Goal: Task Accomplishment & Management: Use online tool/utility

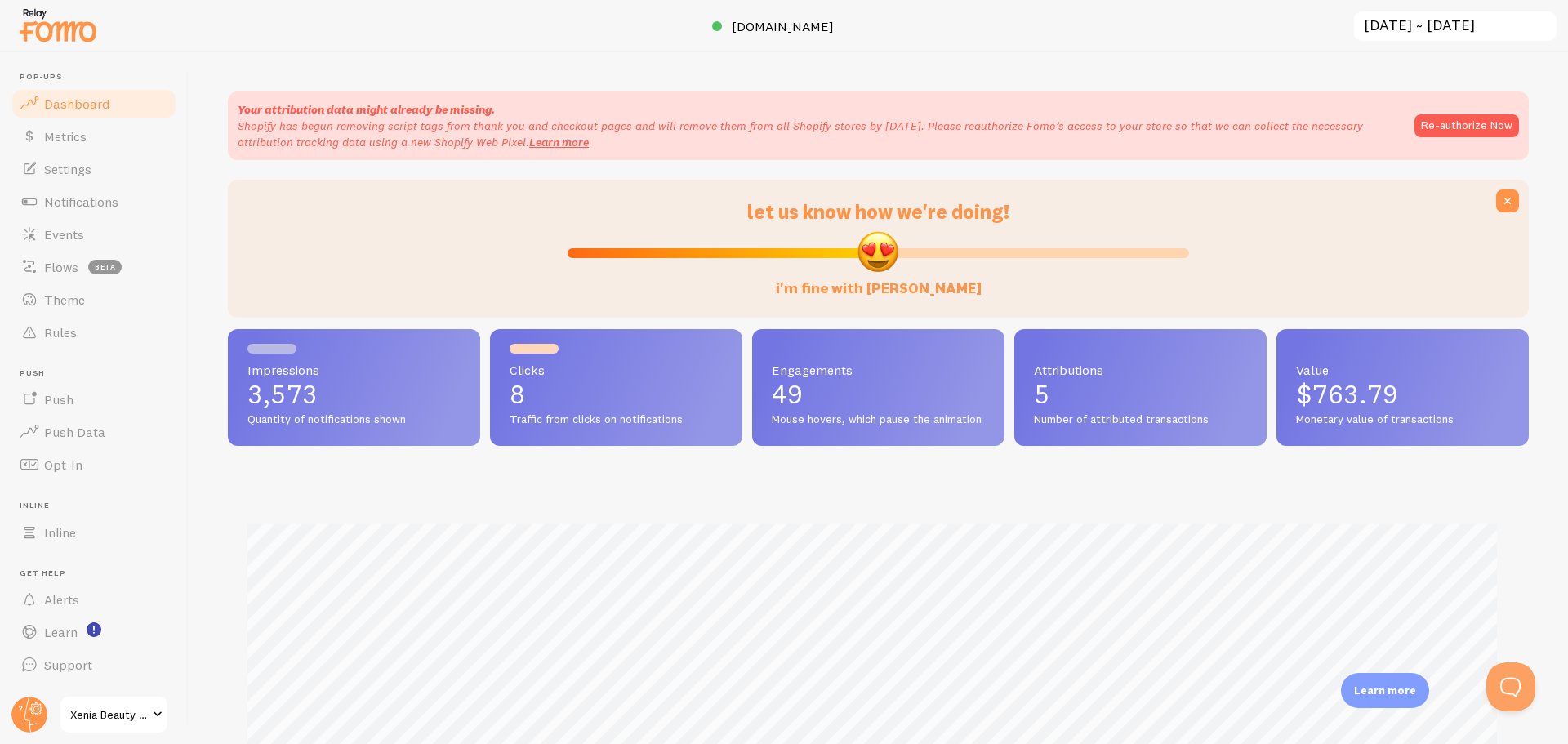
click at [83, 204] on span "Notifications" at bounding box center [81, 201] width 74 height 16
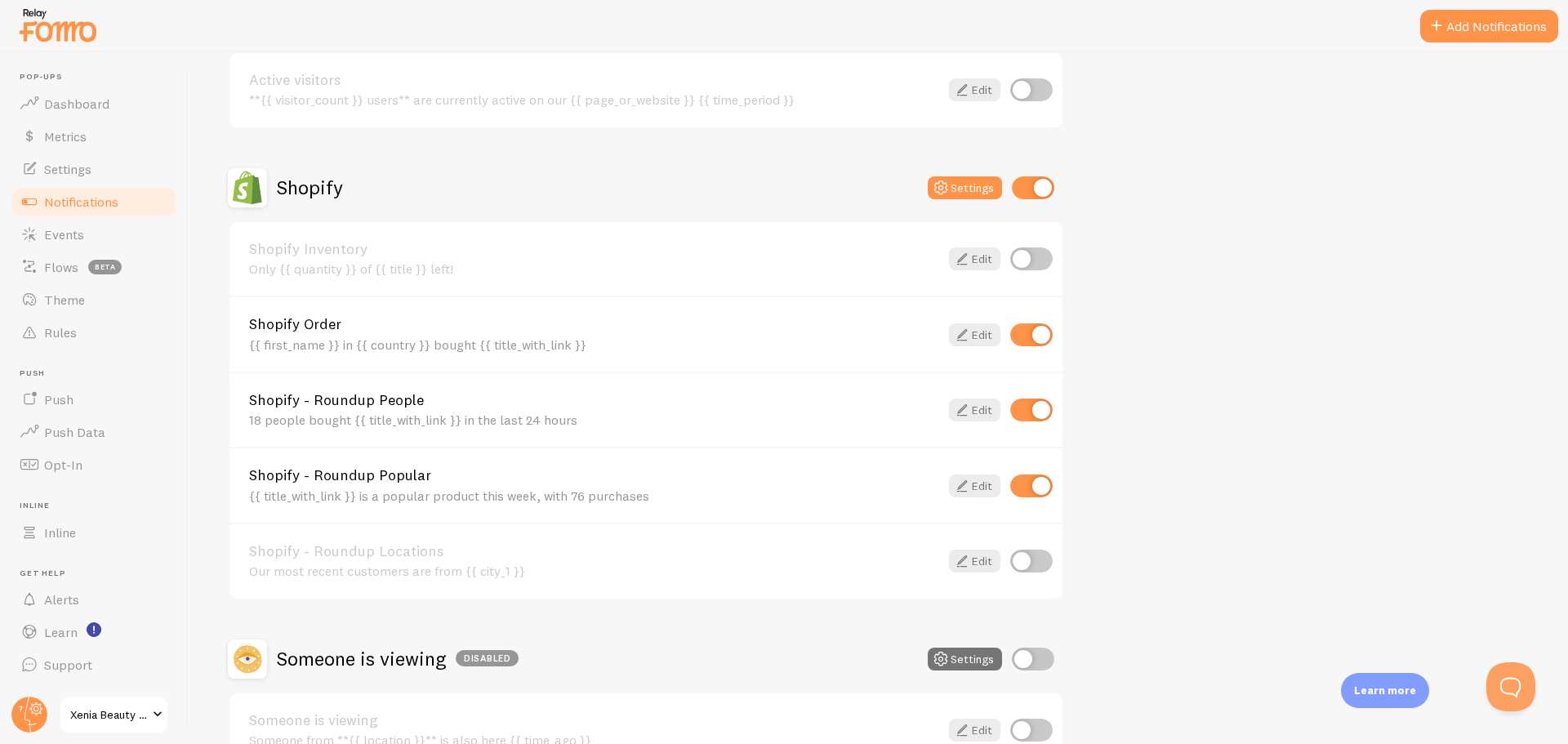
scroll to position [544, 0]
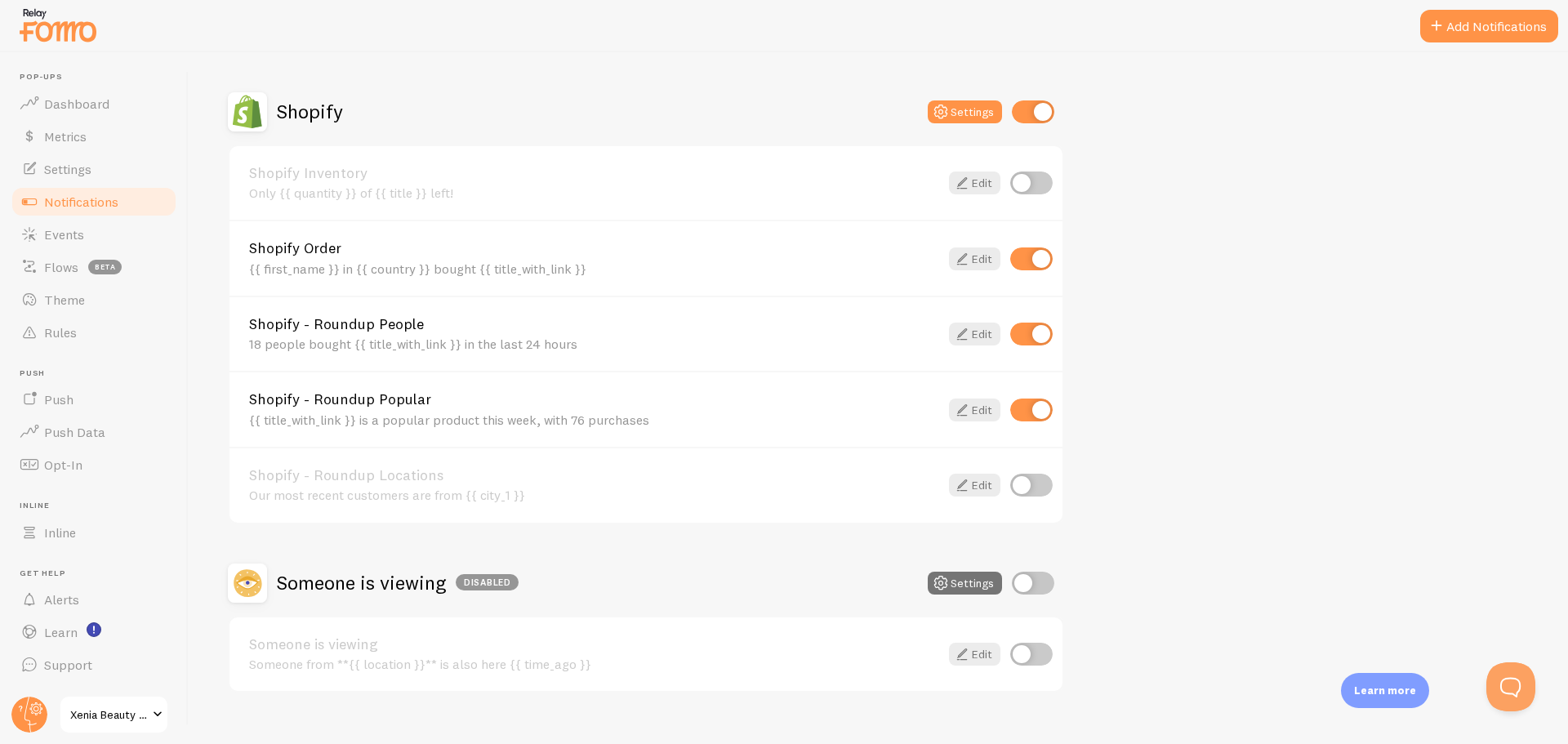
click at [972, 333] on link "Edit" at bounding box center [975, 334] width 52 height 23
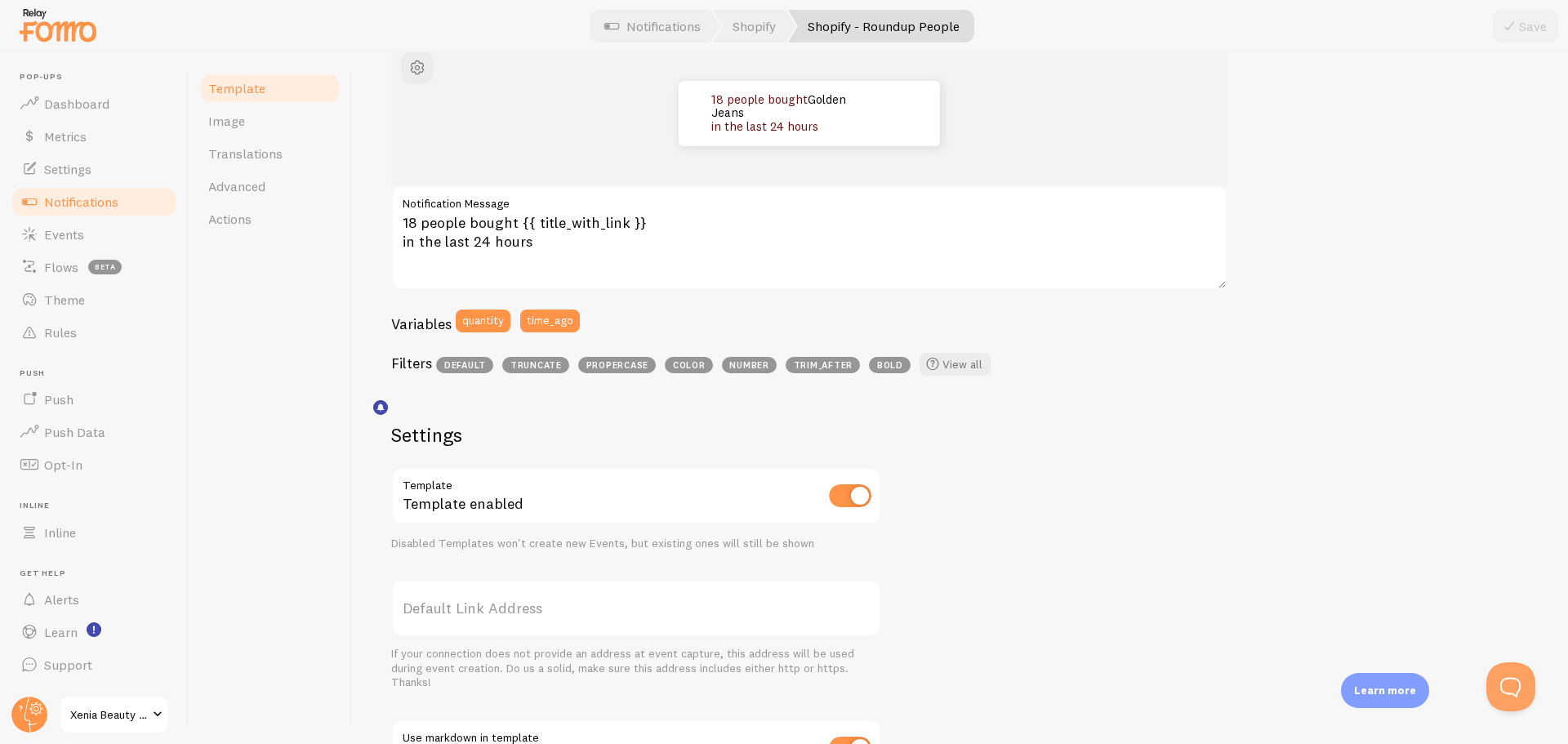
scroll to position [258, 0]
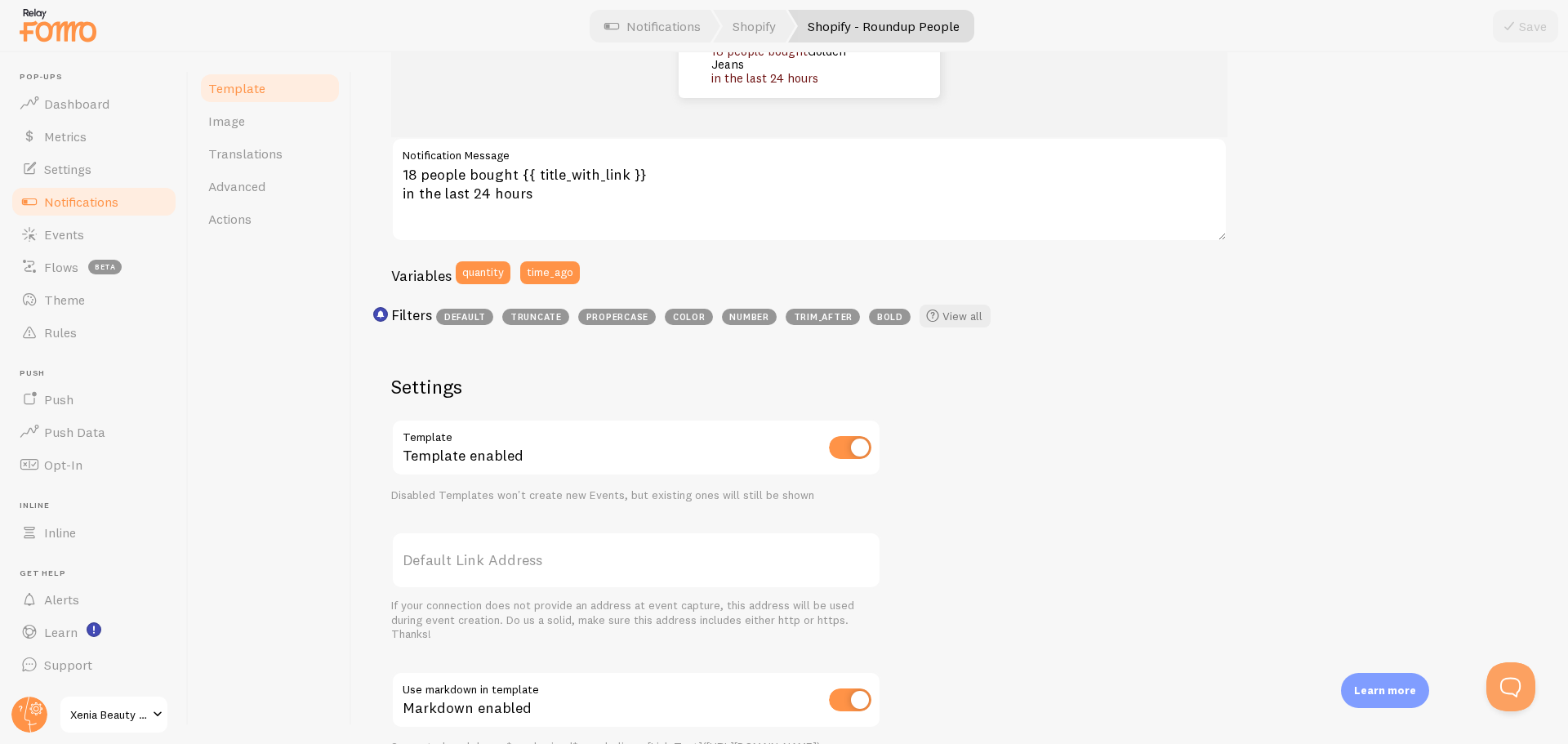
click at [599, 559] on label "Default Link Address" at bounding box center [636, 560] width 490 height 57
click at [599, 559] on input "Default Link Address" at bounding box center [636, 560] width 490 height 57
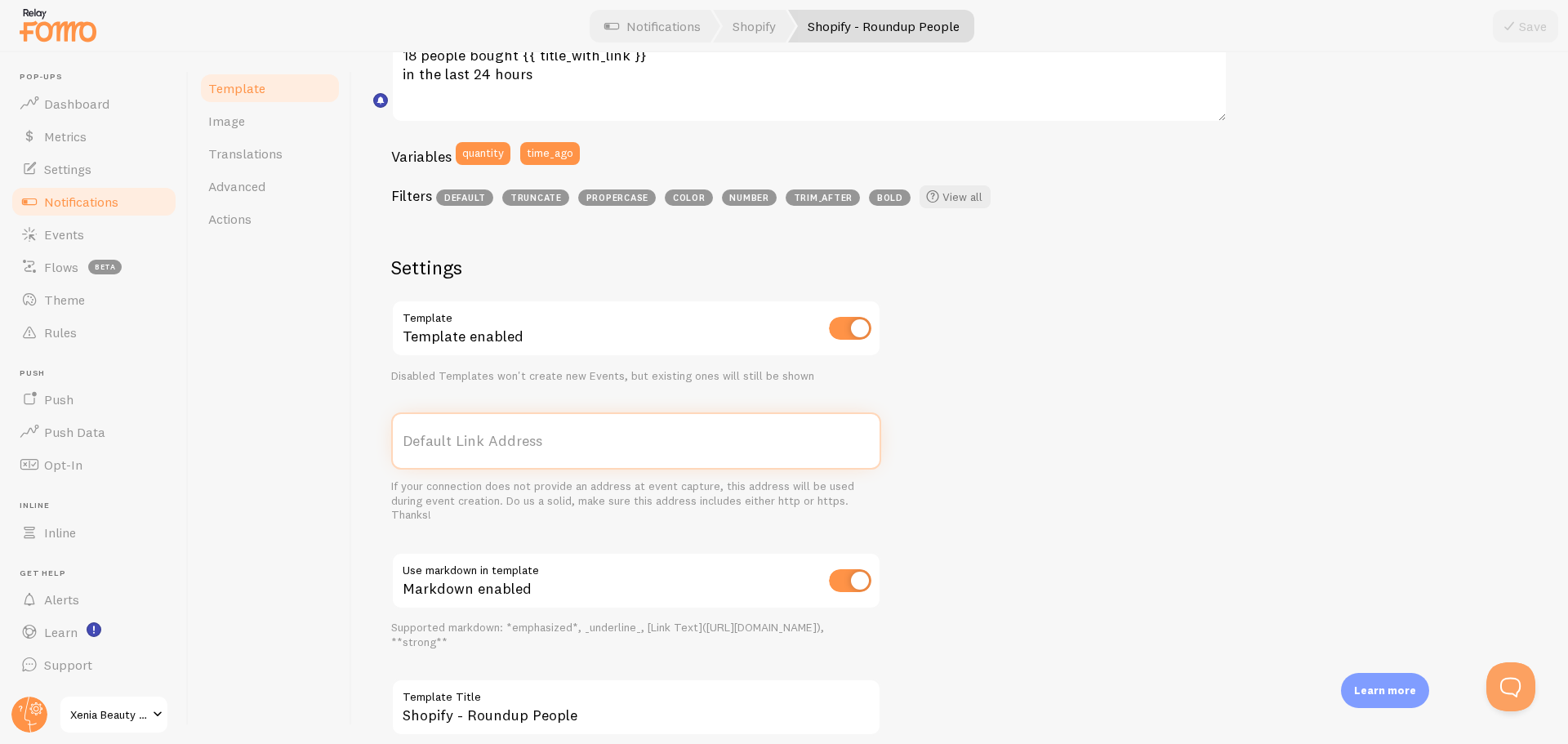
scroll to position [477, 0]
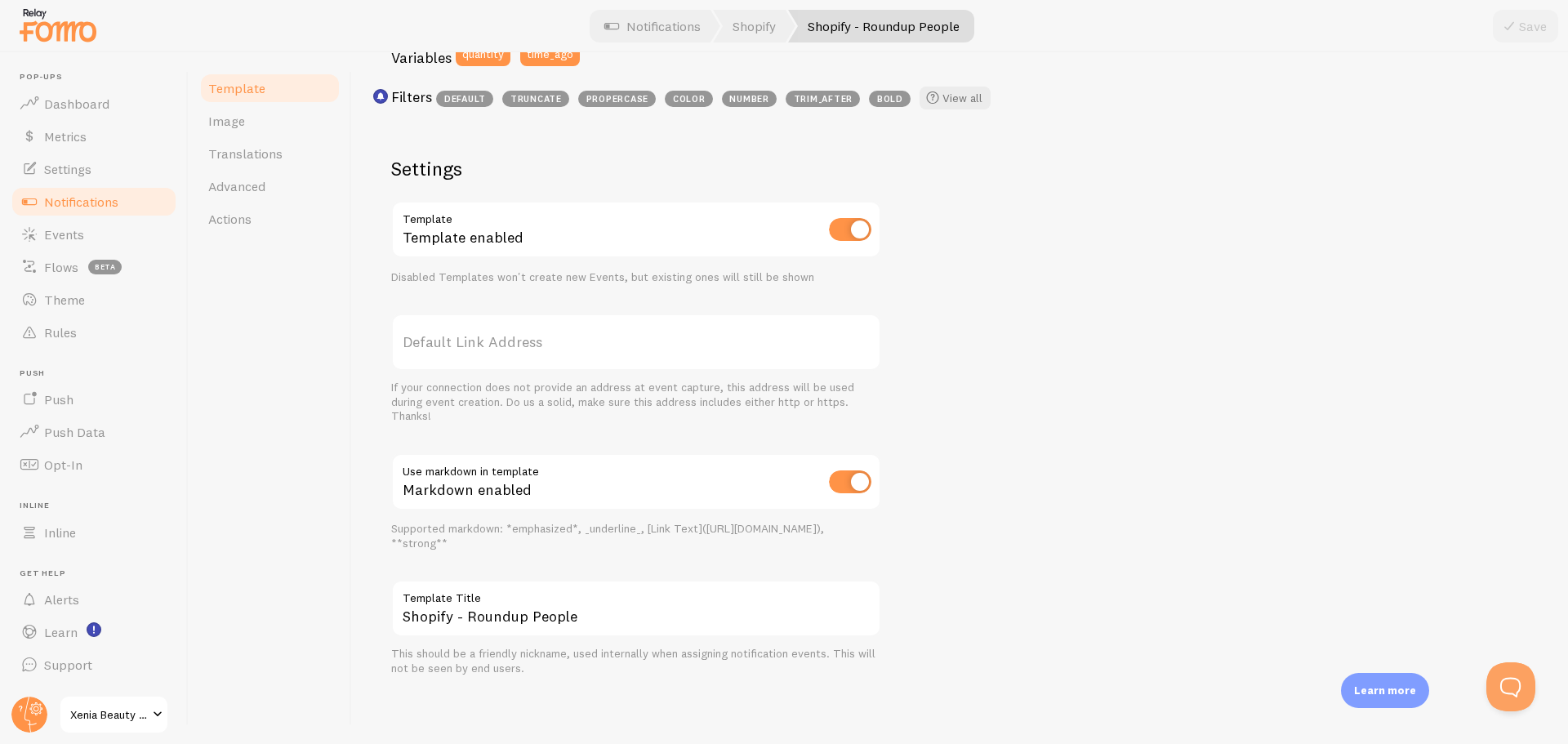
click at [483, 332] on label "Default Link Address" at bounding box center [636, 342] width 490 height 57
click at [483, 332] on input "Default Link Address" at bounding box center [636, 342] width 490 height 57
click at [477, 344] on label "Default Link Address" at bounding box center [636, 342] width 490 height 57
click at [477, 344] on input "Default Link Address" at bounding box center [636, 342] width 490 height 57
paste input "[URL][DOMAIN_NAME]"
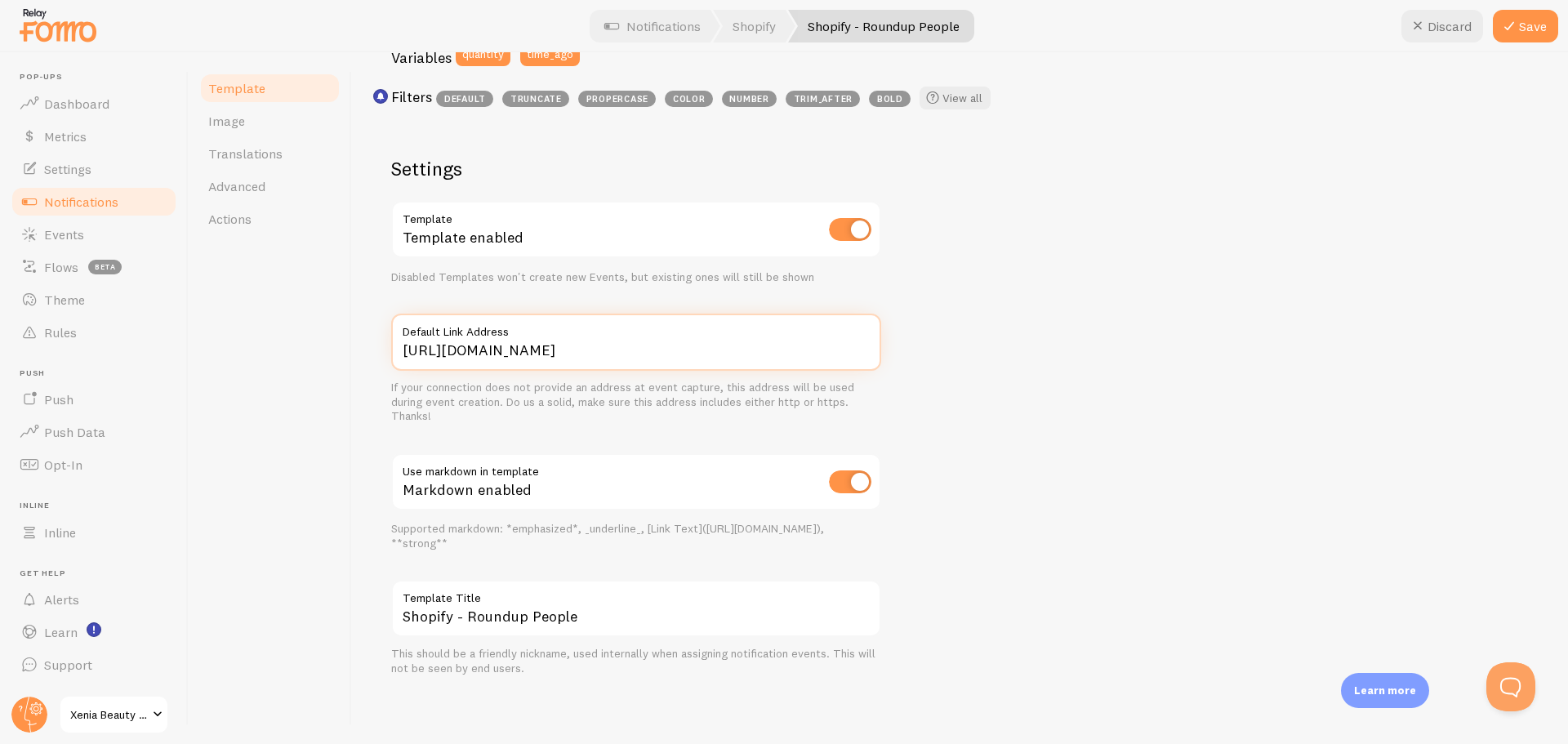
type input "[URL][DOMAIN_NAME]"
click at [1063, 352] on div "18 people bought Golden Jeans in the last 24 hours 18 people bought {{ title_wi…" at bounding box center [960, 225] width 1138 height 901
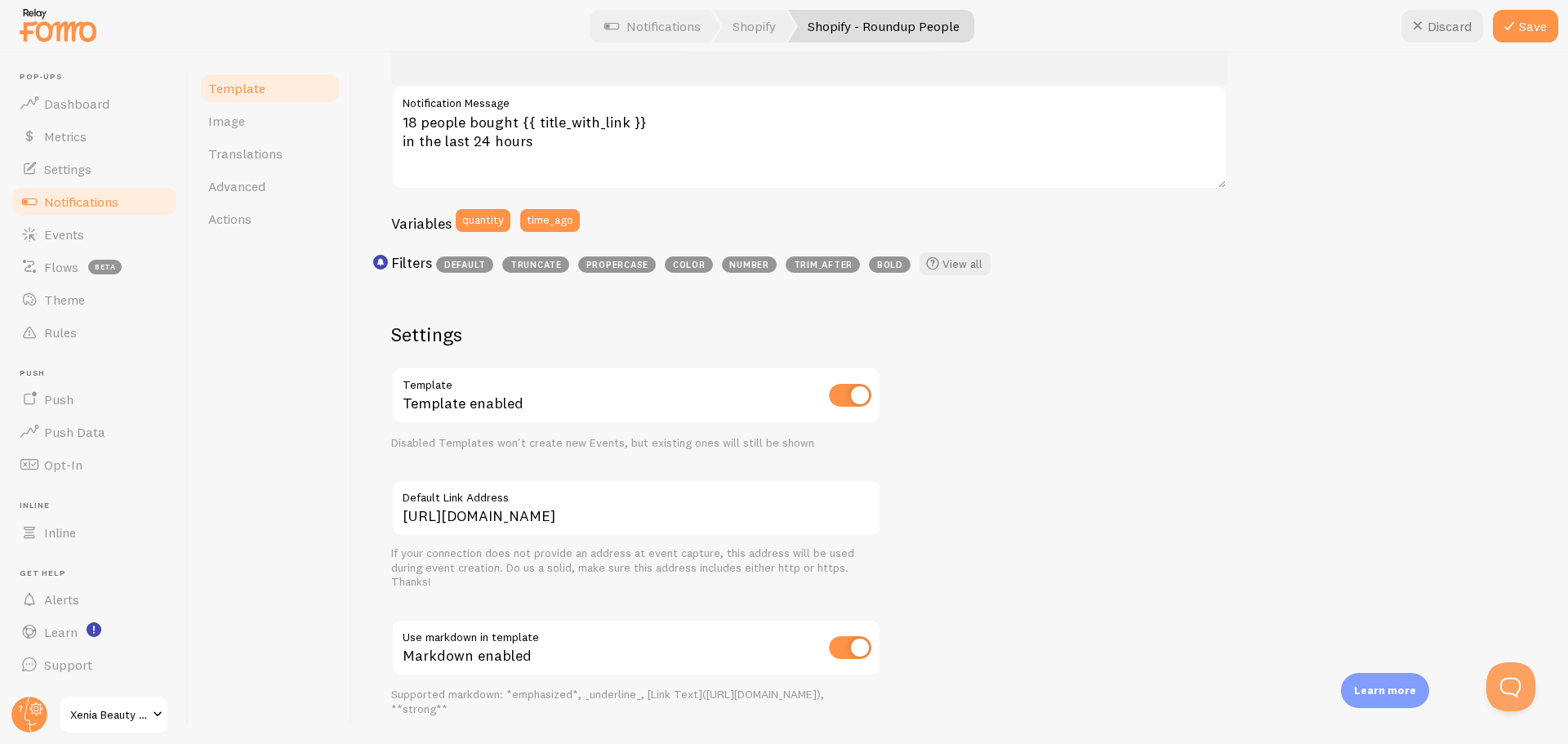
scroll to position [258, 0]
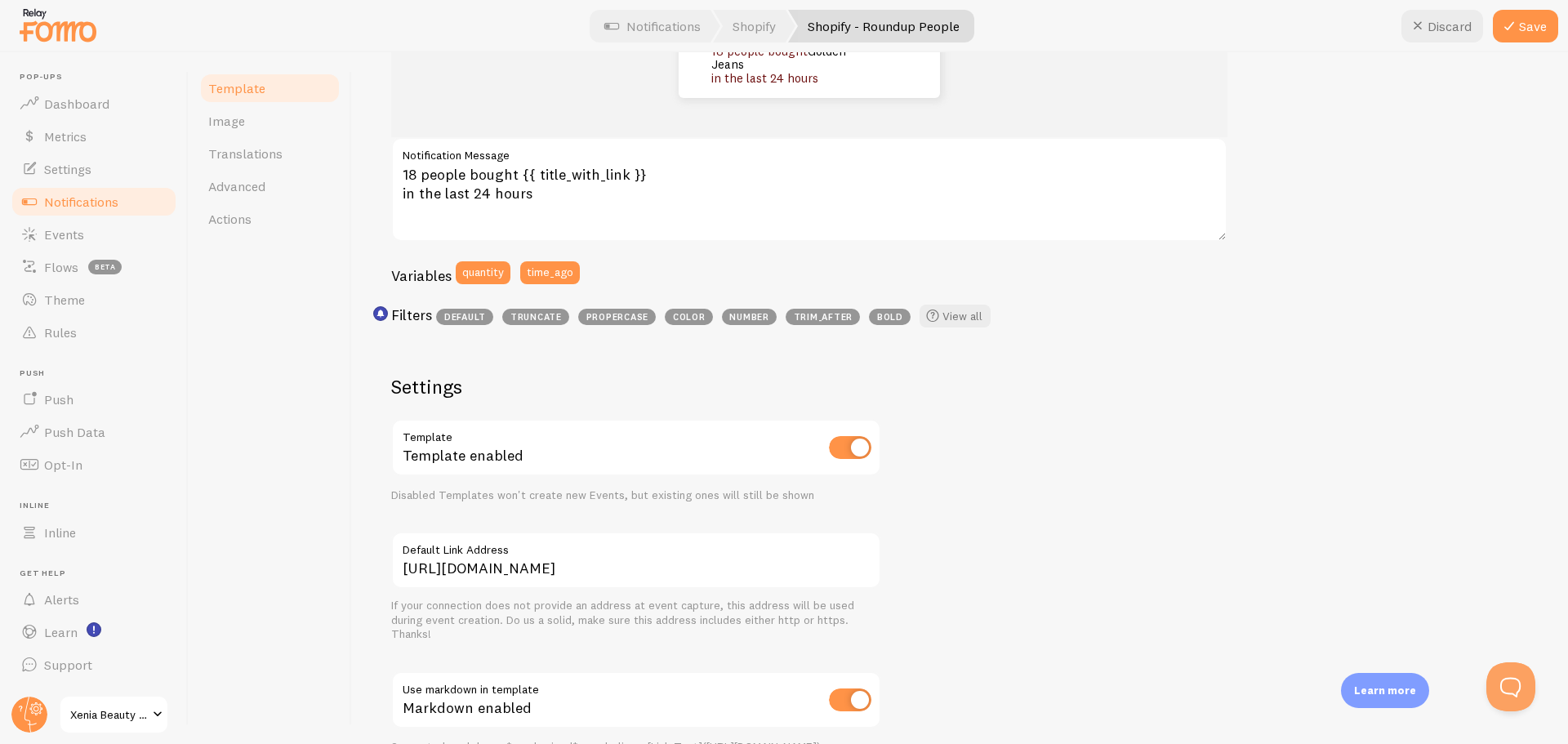
click at [1526, 31] on button "Save" at bounding box center [1526, 26] width 65 height 33
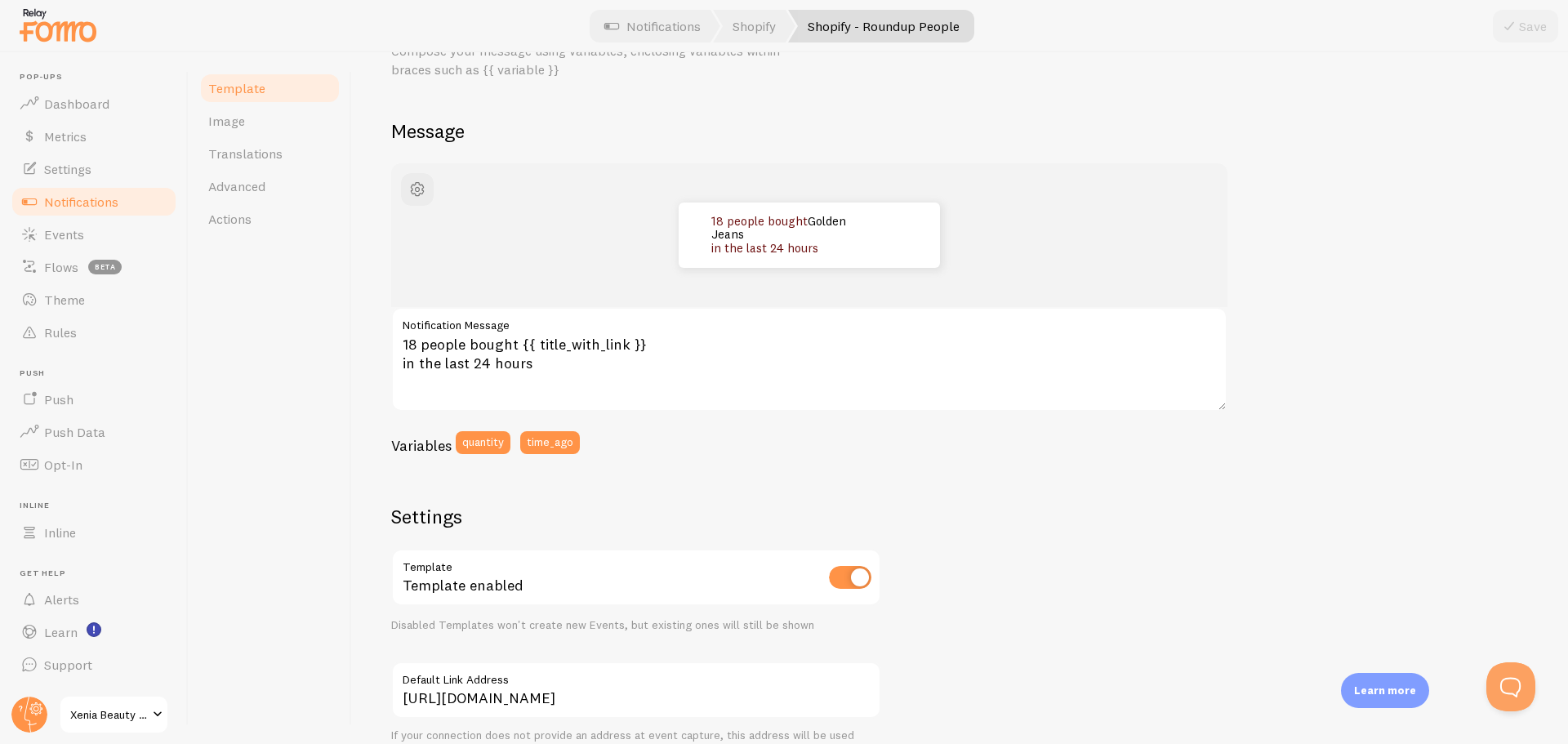
scroll to position [40, 0]
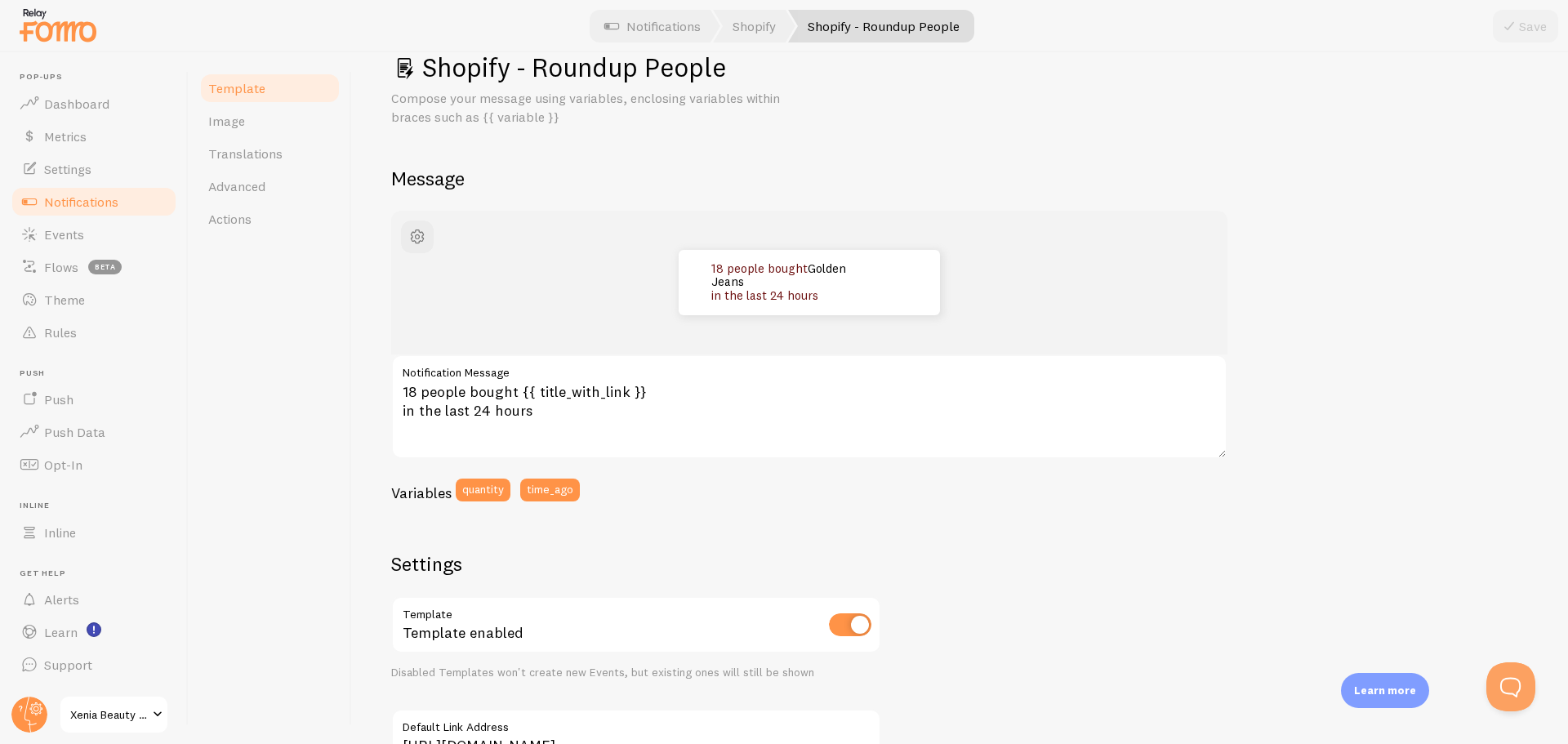
click at [252, 121] on link "Image" at bounding box center [270, 121] width 143 height 33
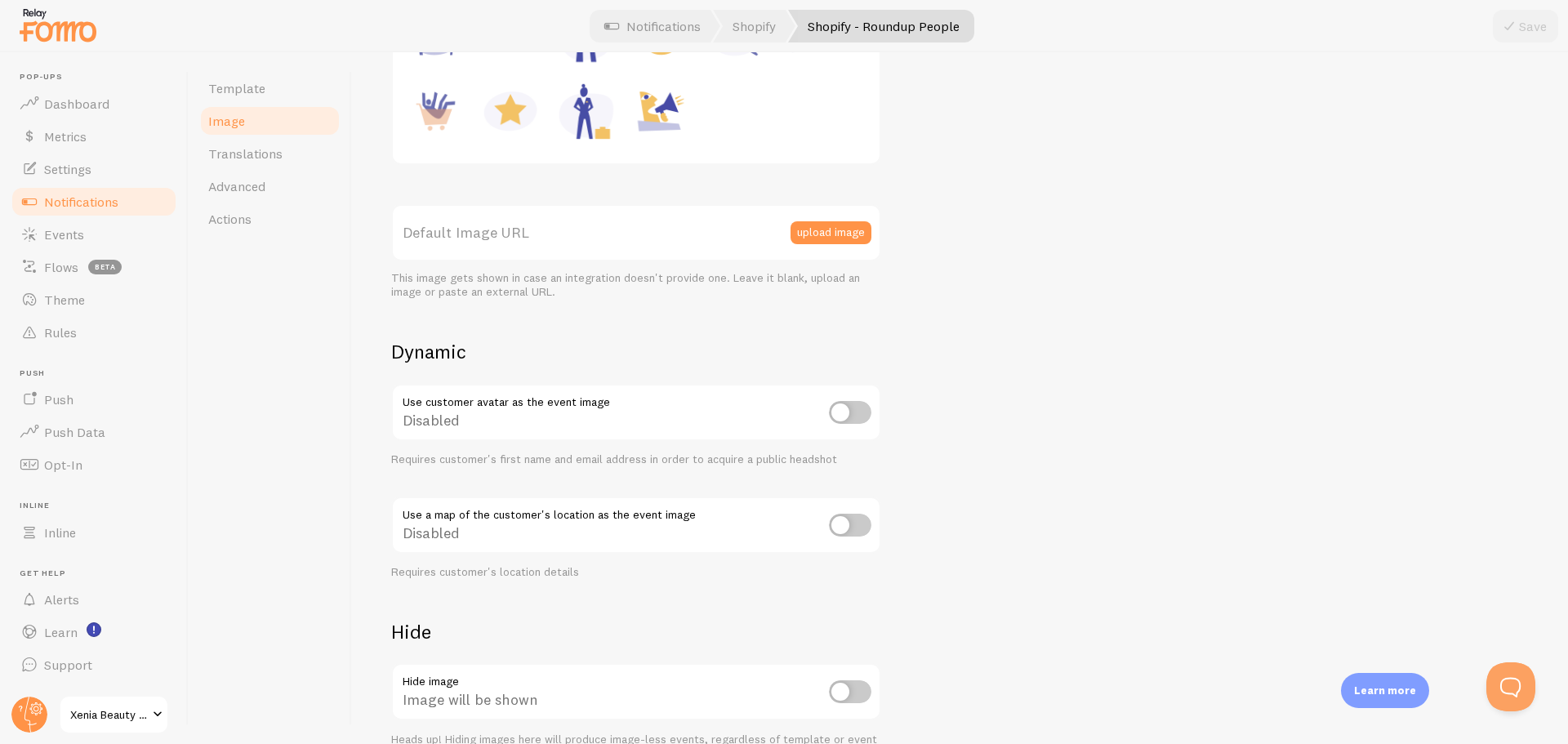
scroll to position [212, 0]
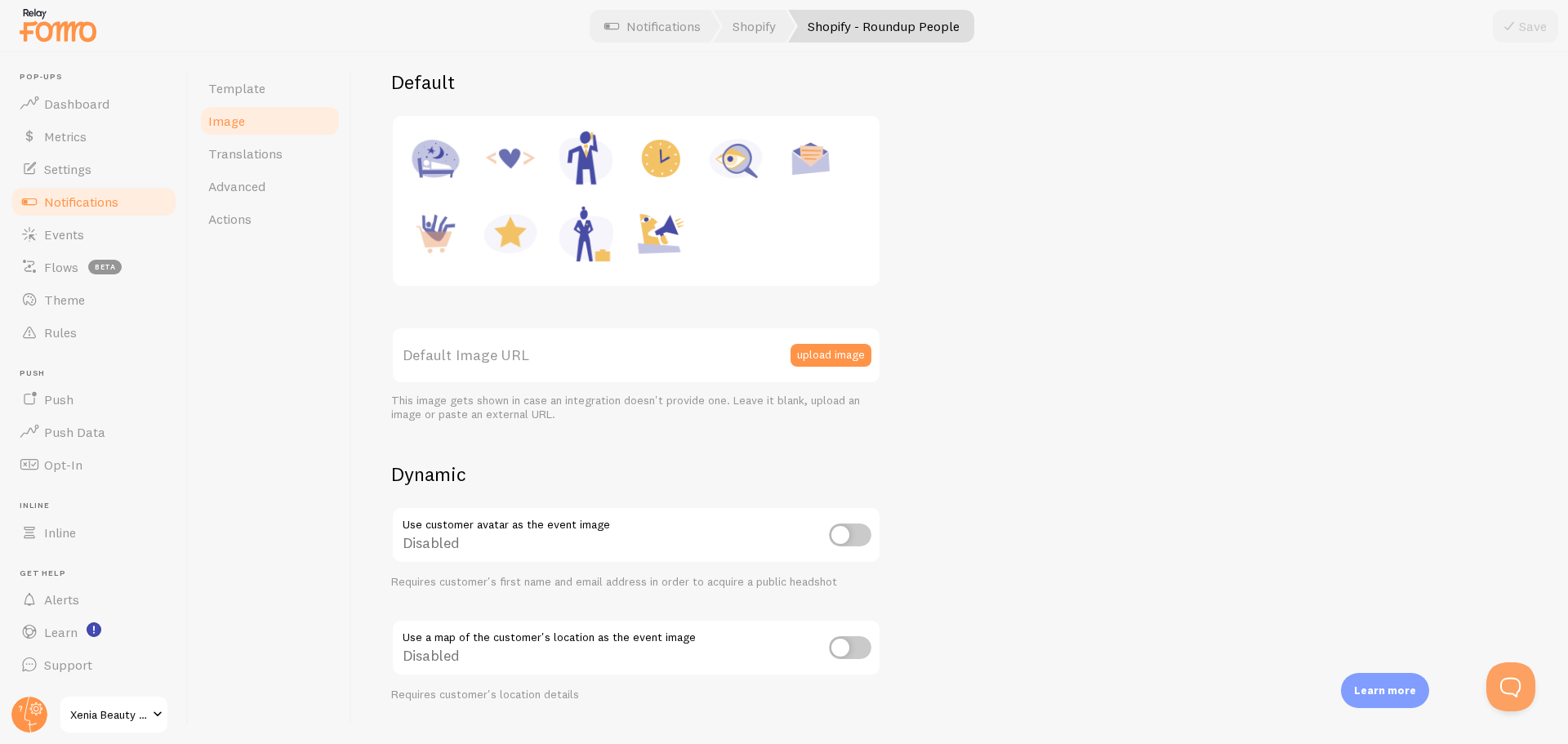
click at [261, 156] on span "Translations" at bounding box center [245, 153] width 74 height 16
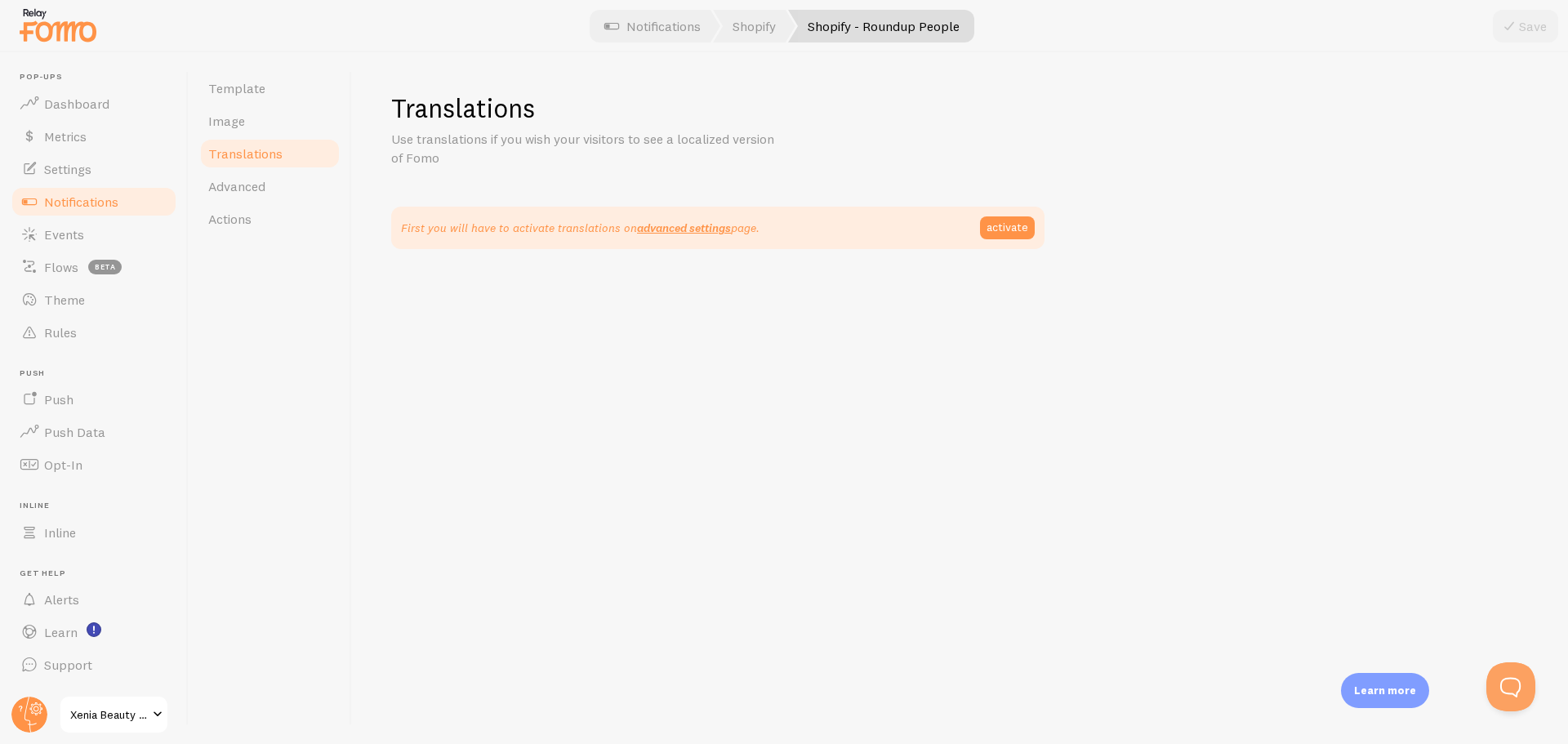
click at [243, 191] on span "Advanced" at bounding box center [237, 186] width 57 height 16
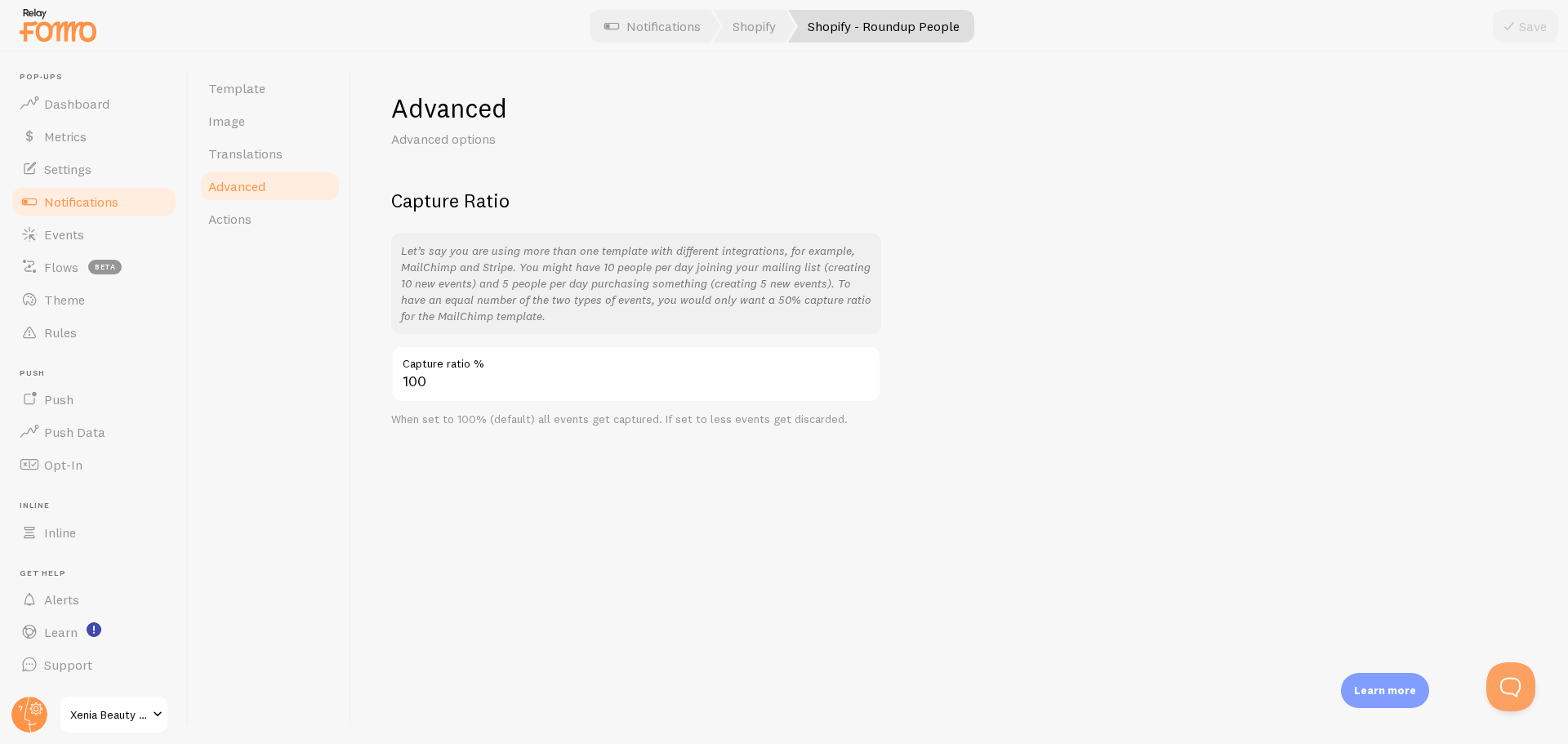
click at [243, 212] on span "Actions" at bounding box center [230, 218] width 43 height 16
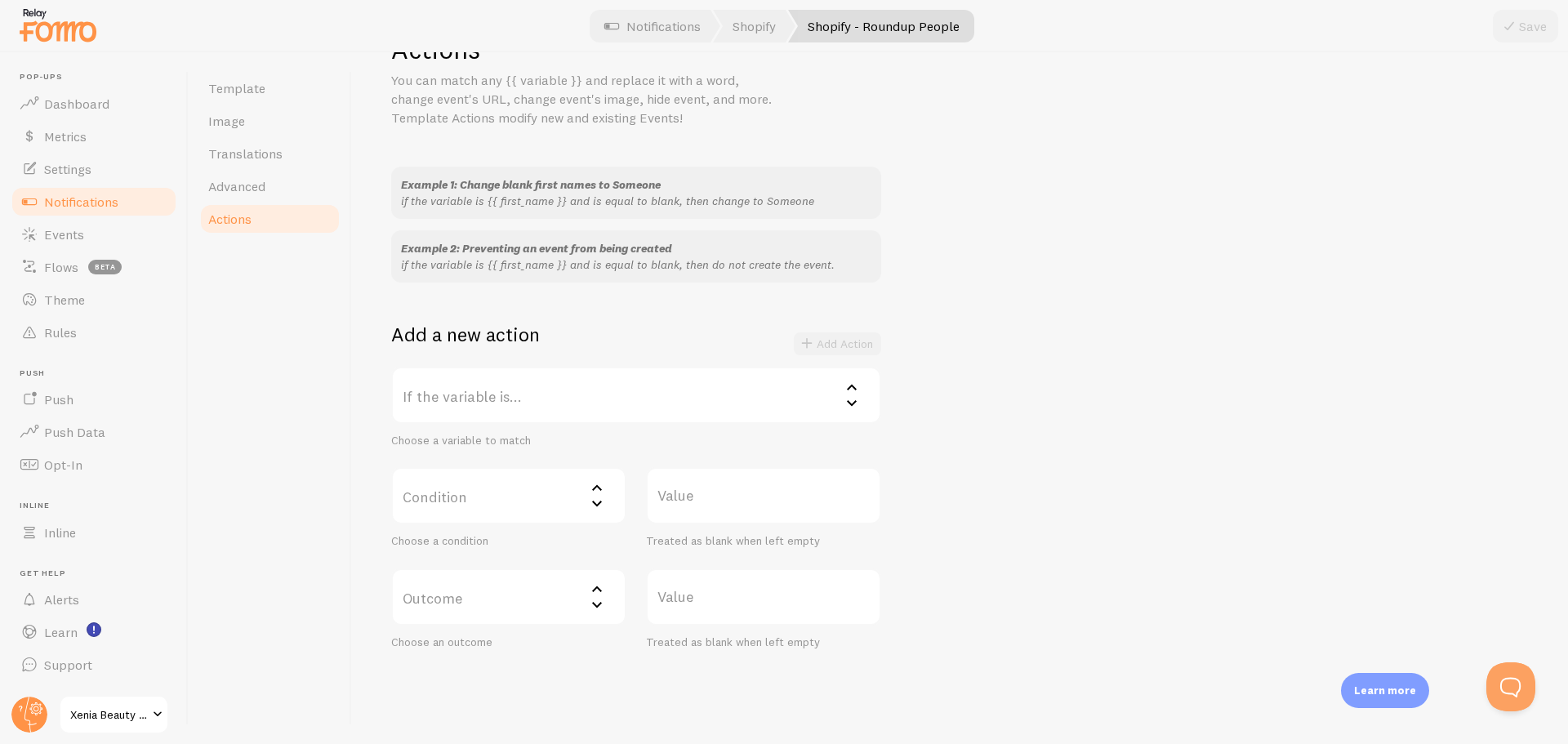
scroll to position [106, 0]
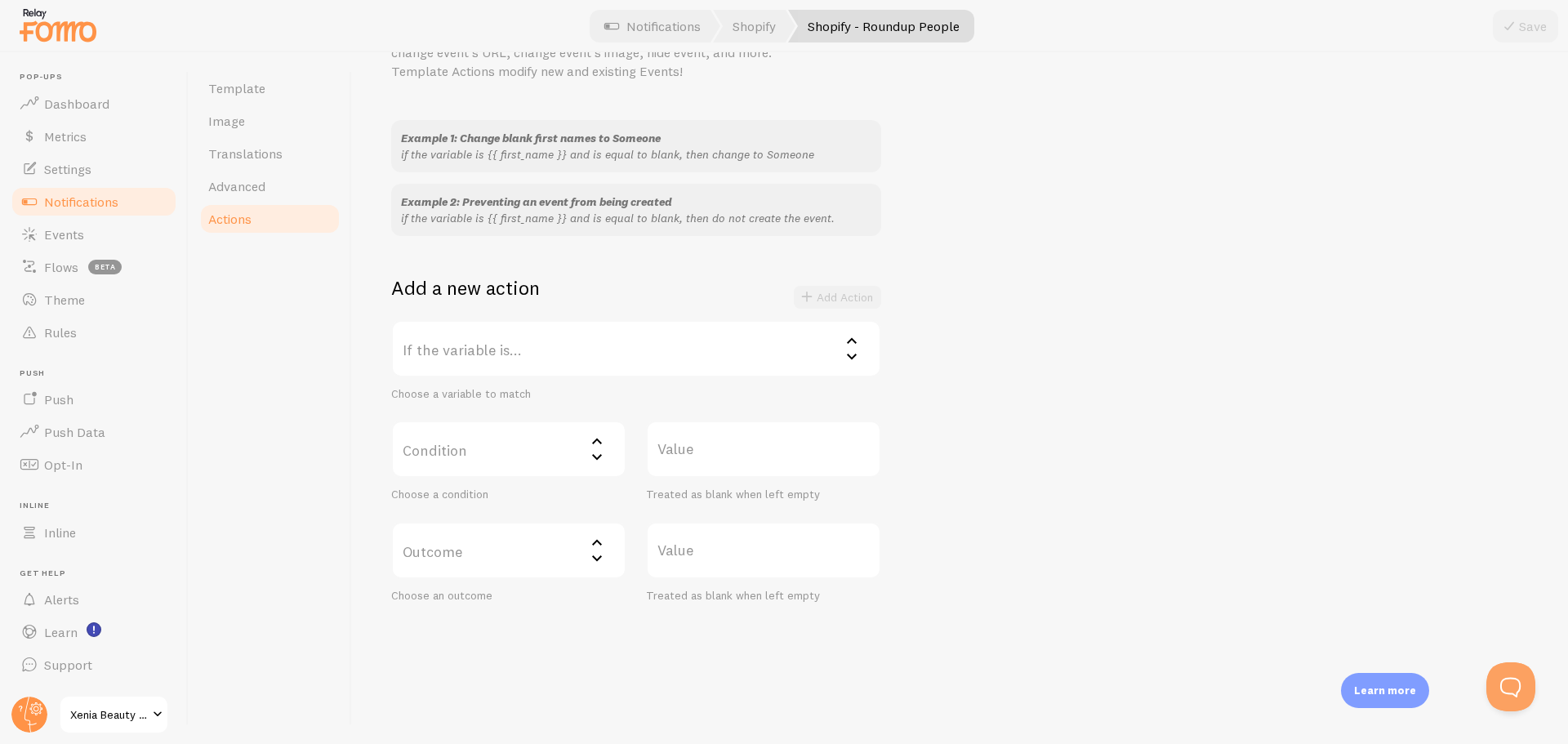
click at [855, 360] on icon at bounding box center [852, 356] width 20 height 20
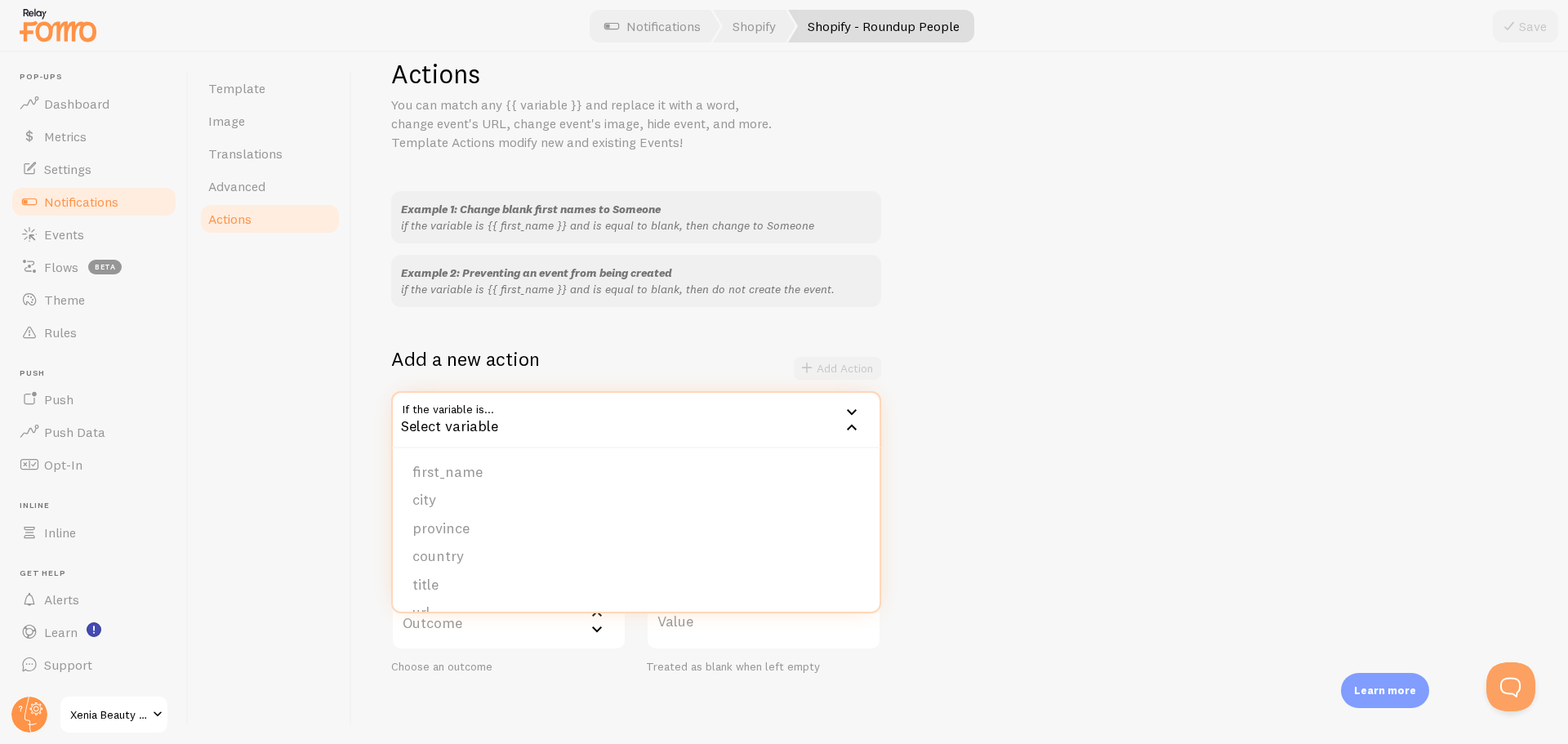
scroll to position [0, 0]
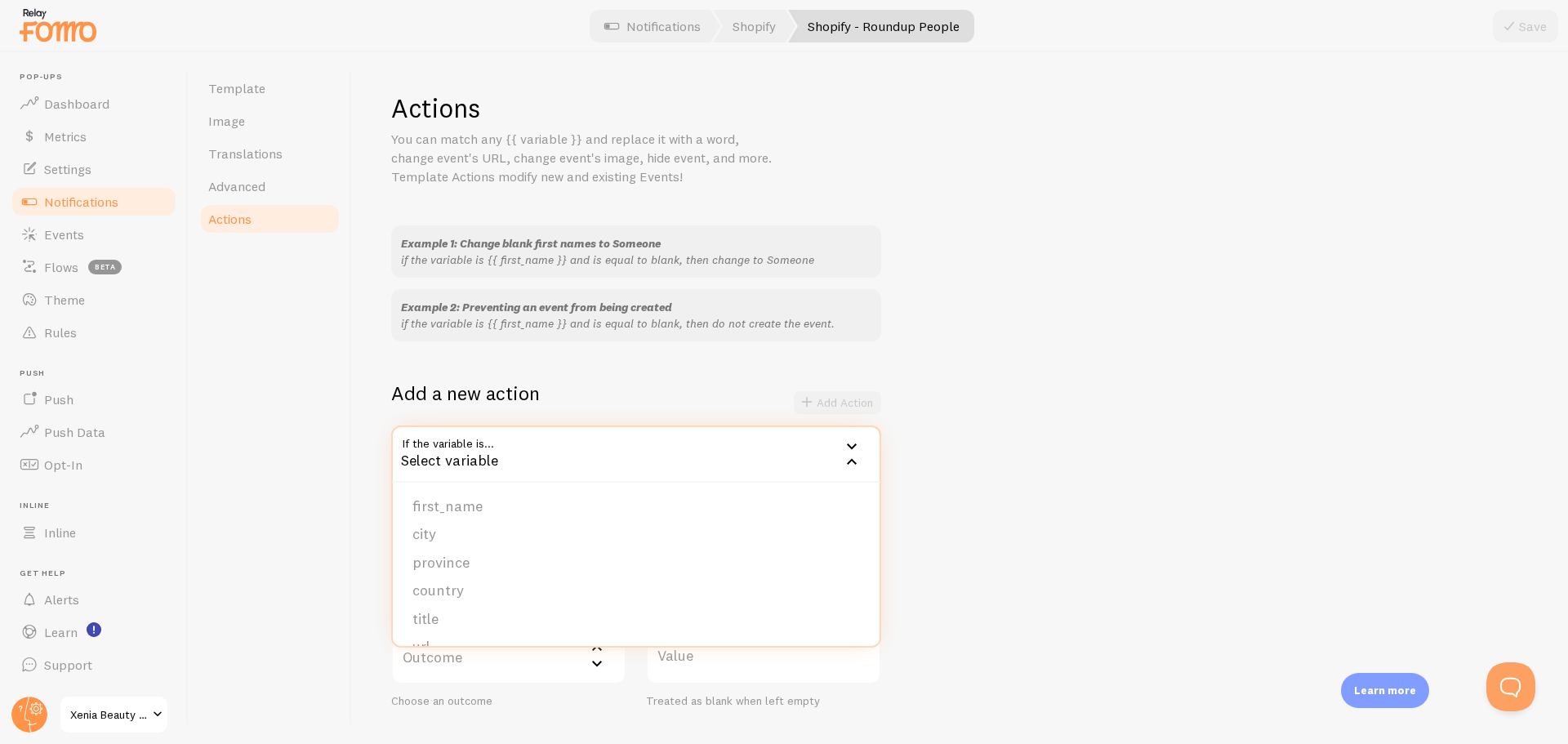
click at [1143, 321] on div "Example 1: Change blank first names to Someone if the variable is {{ first_name…" at bounding box center [960, 466] width 1138 height 483
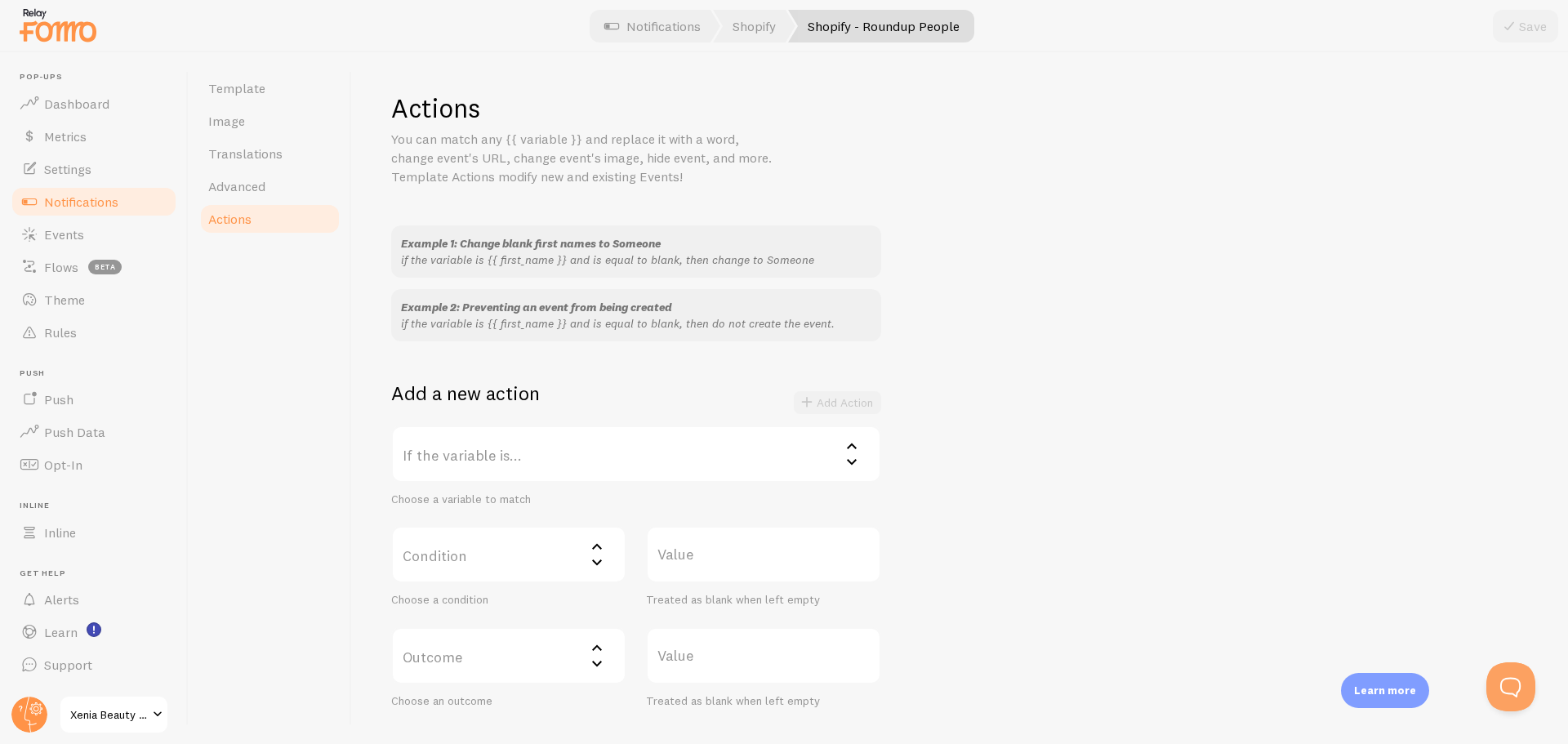
click at [72, 203] on span "Notifications" at bounding box center [81, 201] width 74 height 16
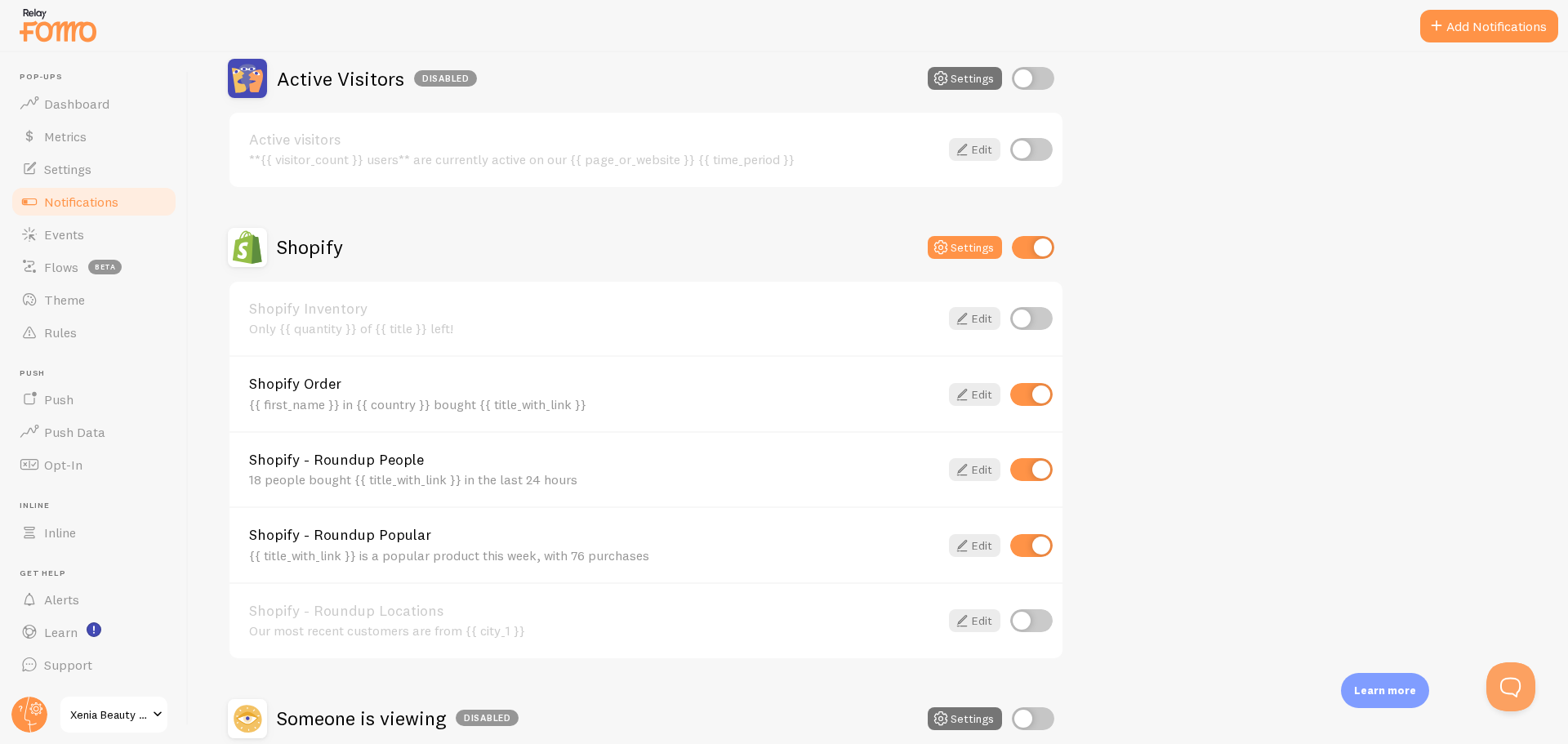
scroll to position [435, 0]
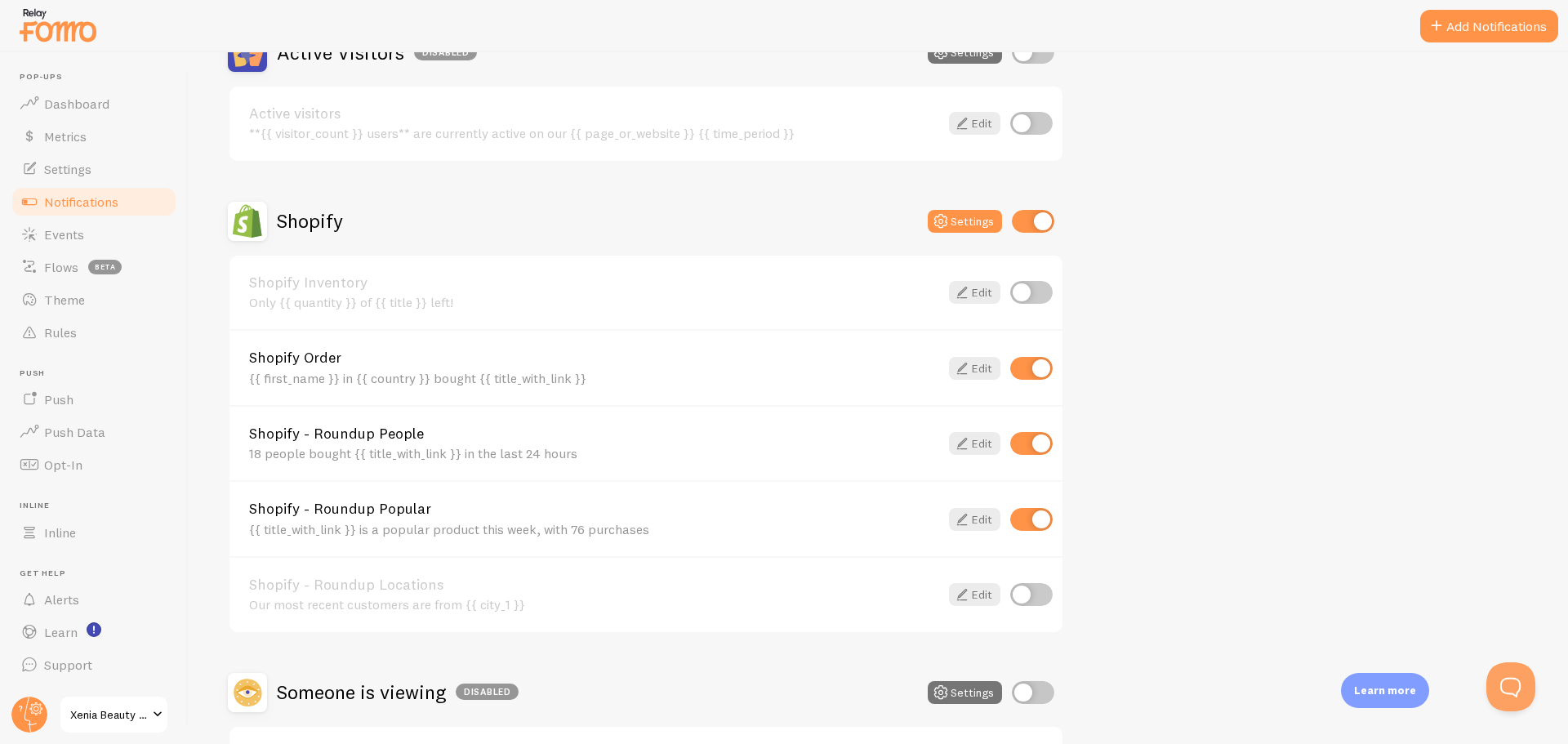
click at [969, 521] on icon at bounding box center [962, 520] width 20 height 20
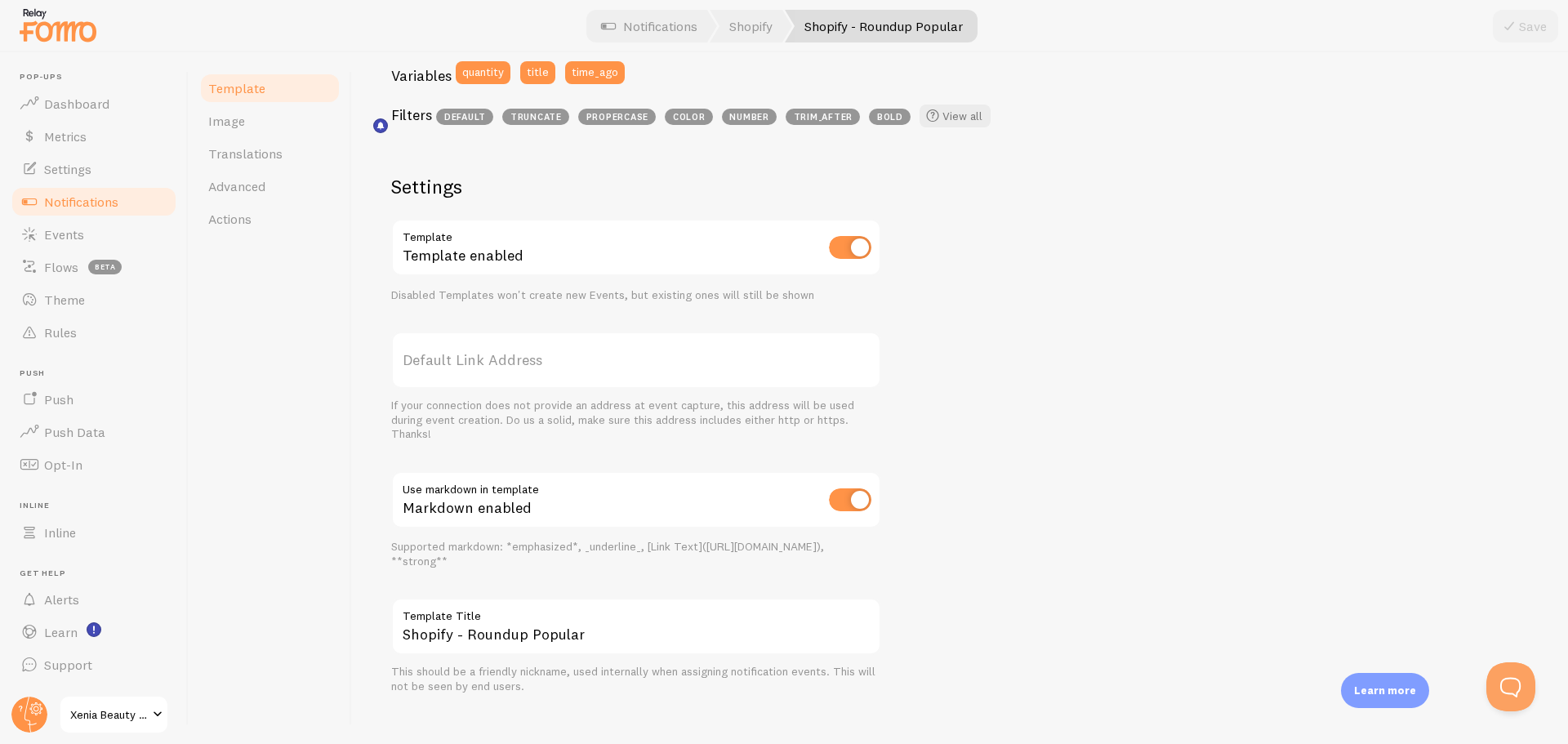
scroll to position [477, 0]
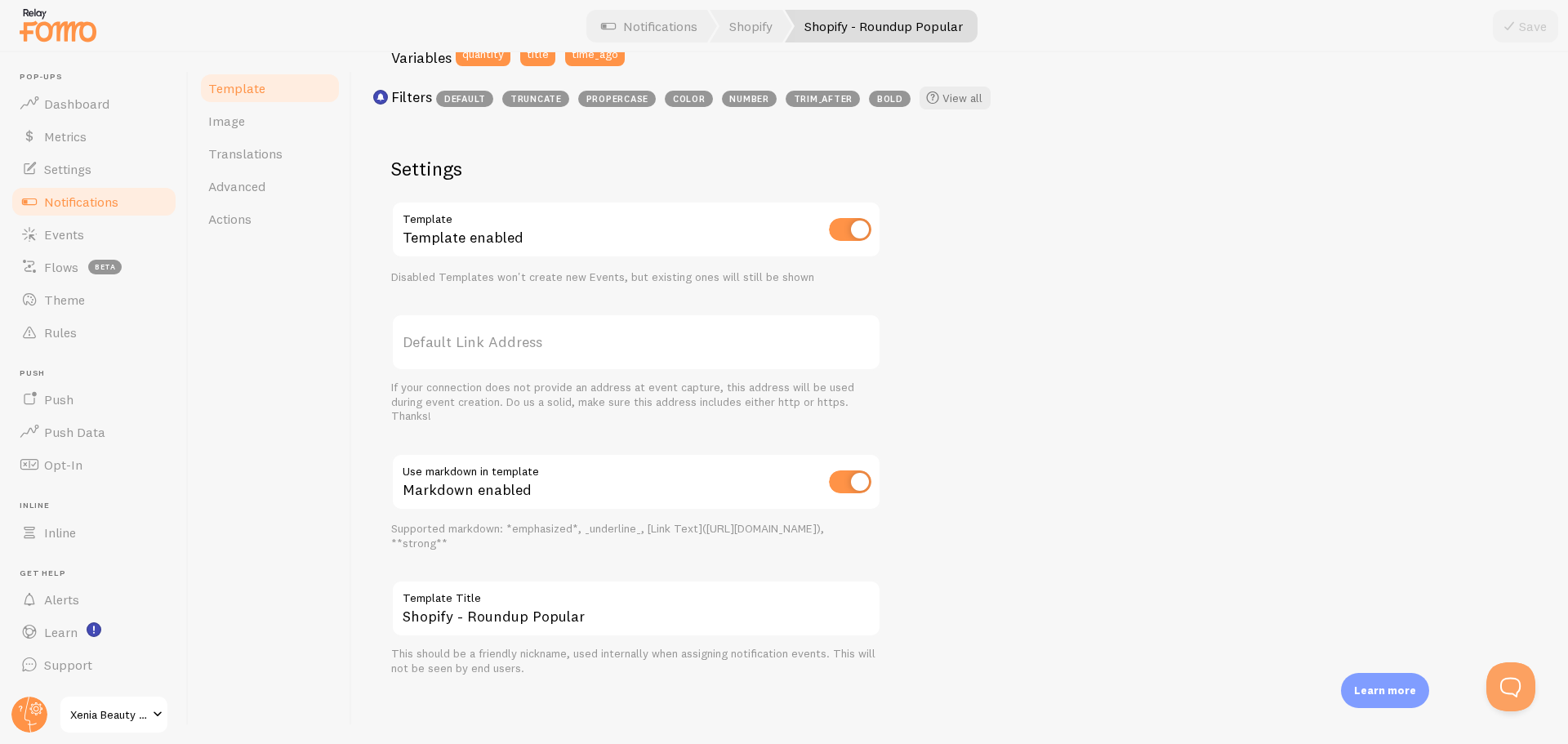
click at [559, 344] on label "Default Link Address" at bounding box center [636, 342] width 490 height 57
click at [559, 344] on input "Default Link Address" at bounding box center [636, 342] width 490 height 57
paste input "[URL][DOMAIN_NAME]"
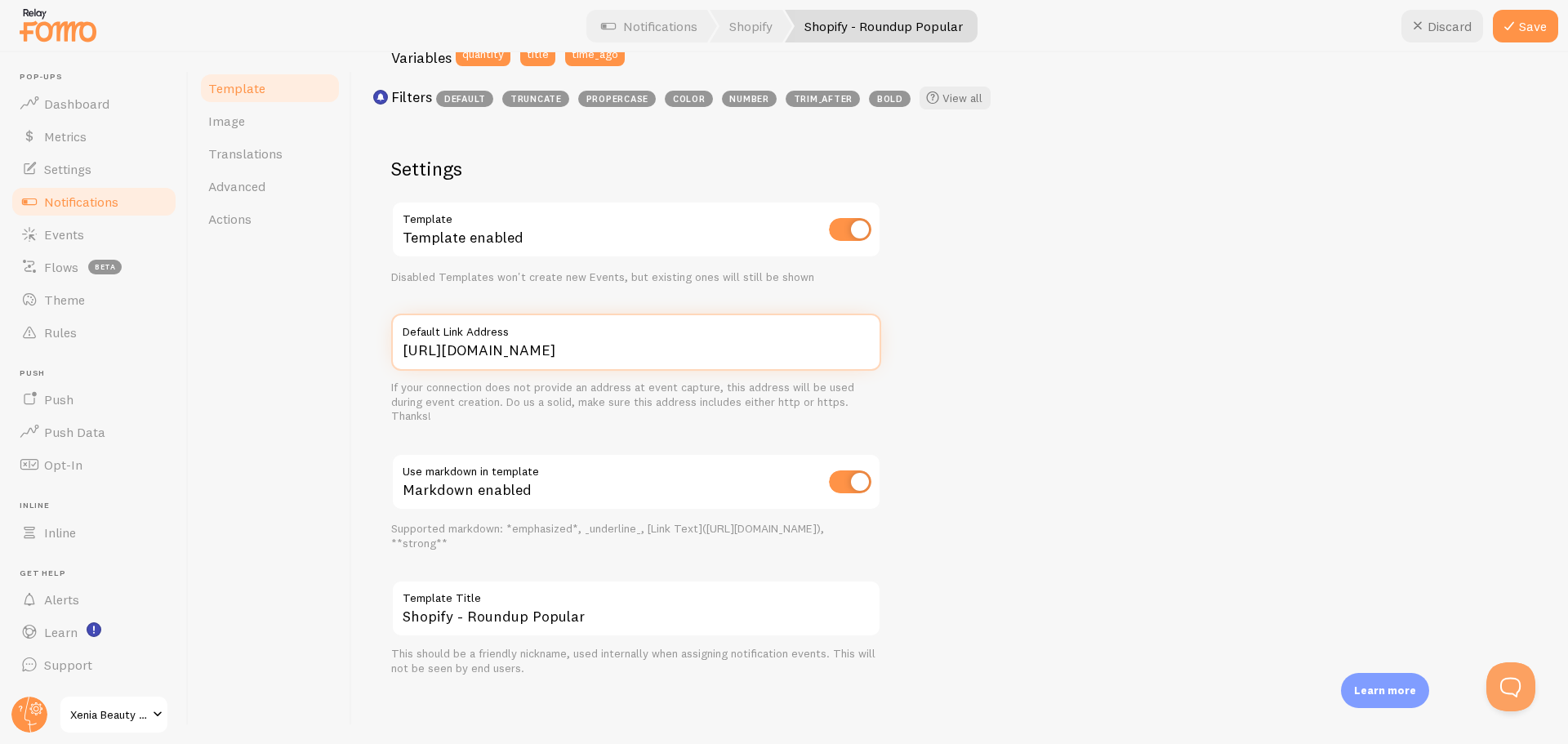
type input "[URL][DOMAIN_NAME]"
click at [1115, 349] on div "Golden Jeans is a popular product this week, with 76 purchases {{ title_with_li…" at bounding box center [960, 225] width 1138 height 901
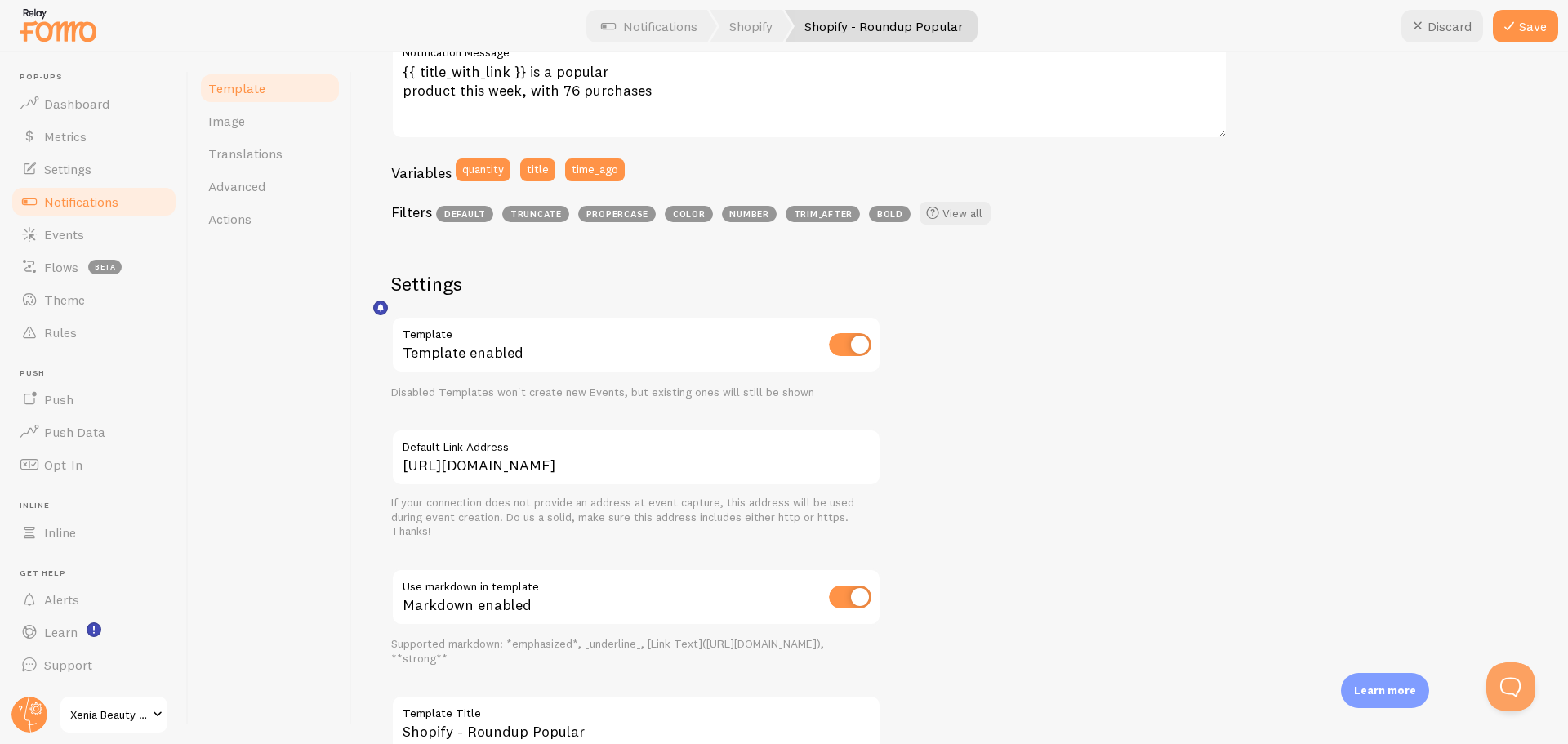
scroll to position [258, 0]
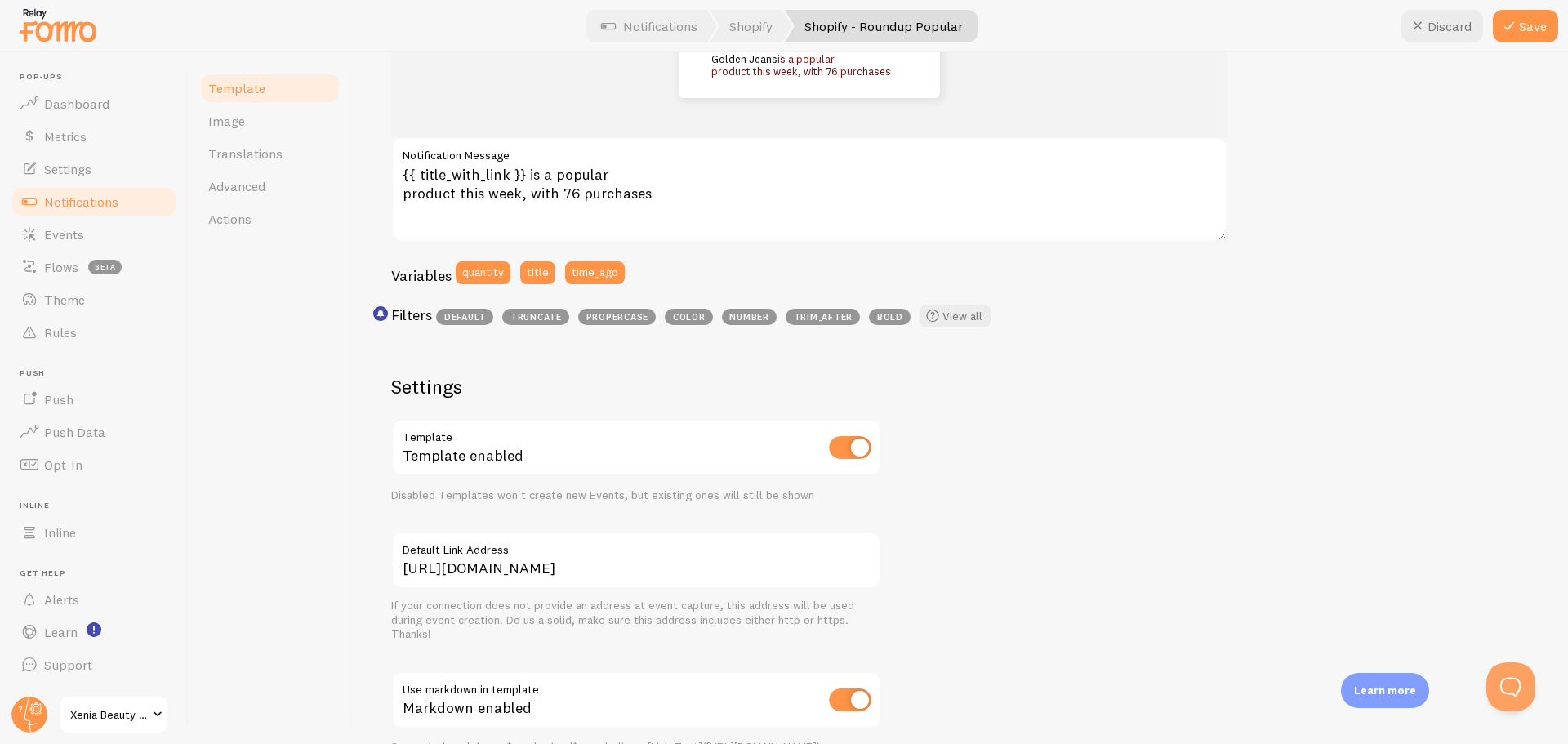
click at [1542, 31] on button "Save" at bounding box center [1526, 26] width 65 height 33
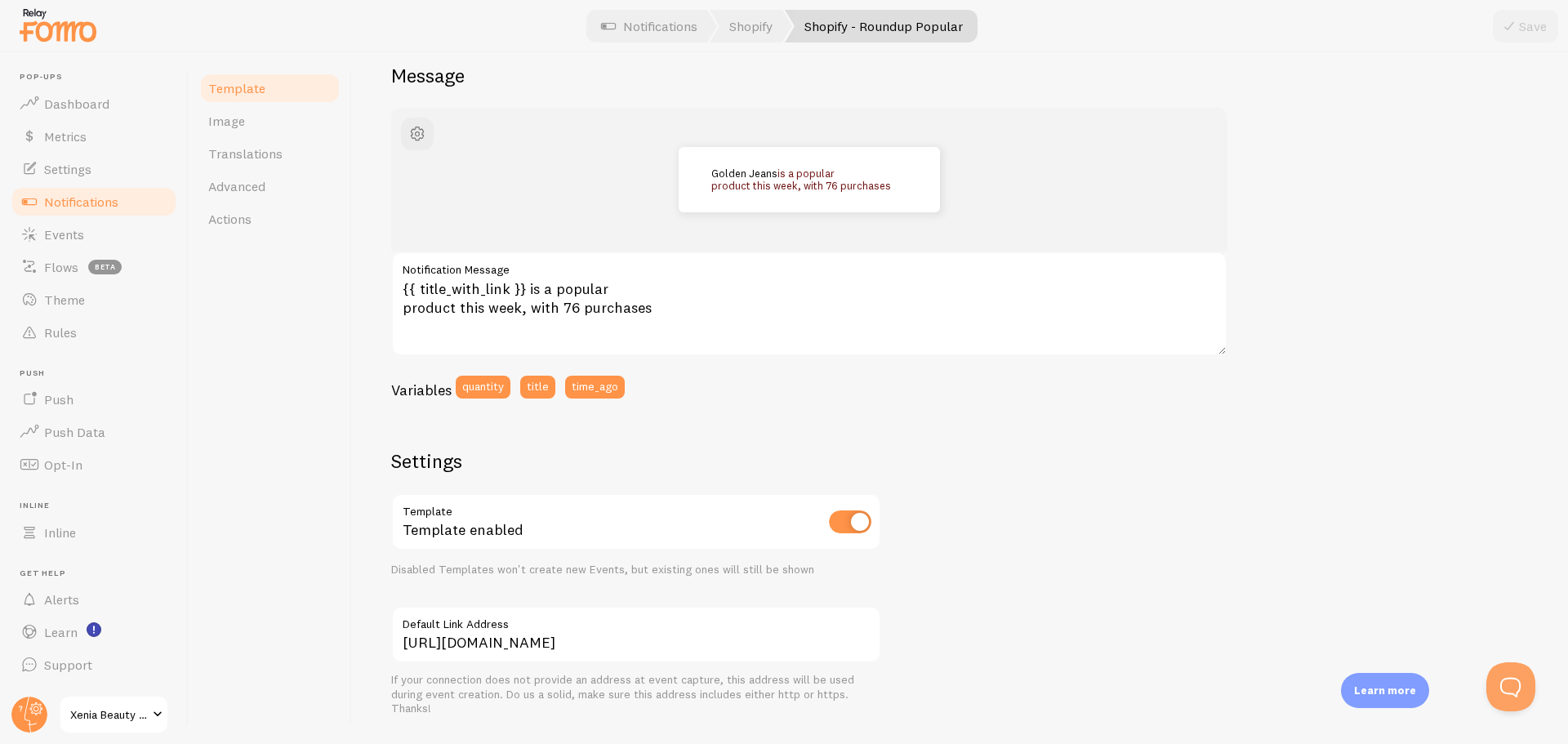
scroll to position [109, 0]
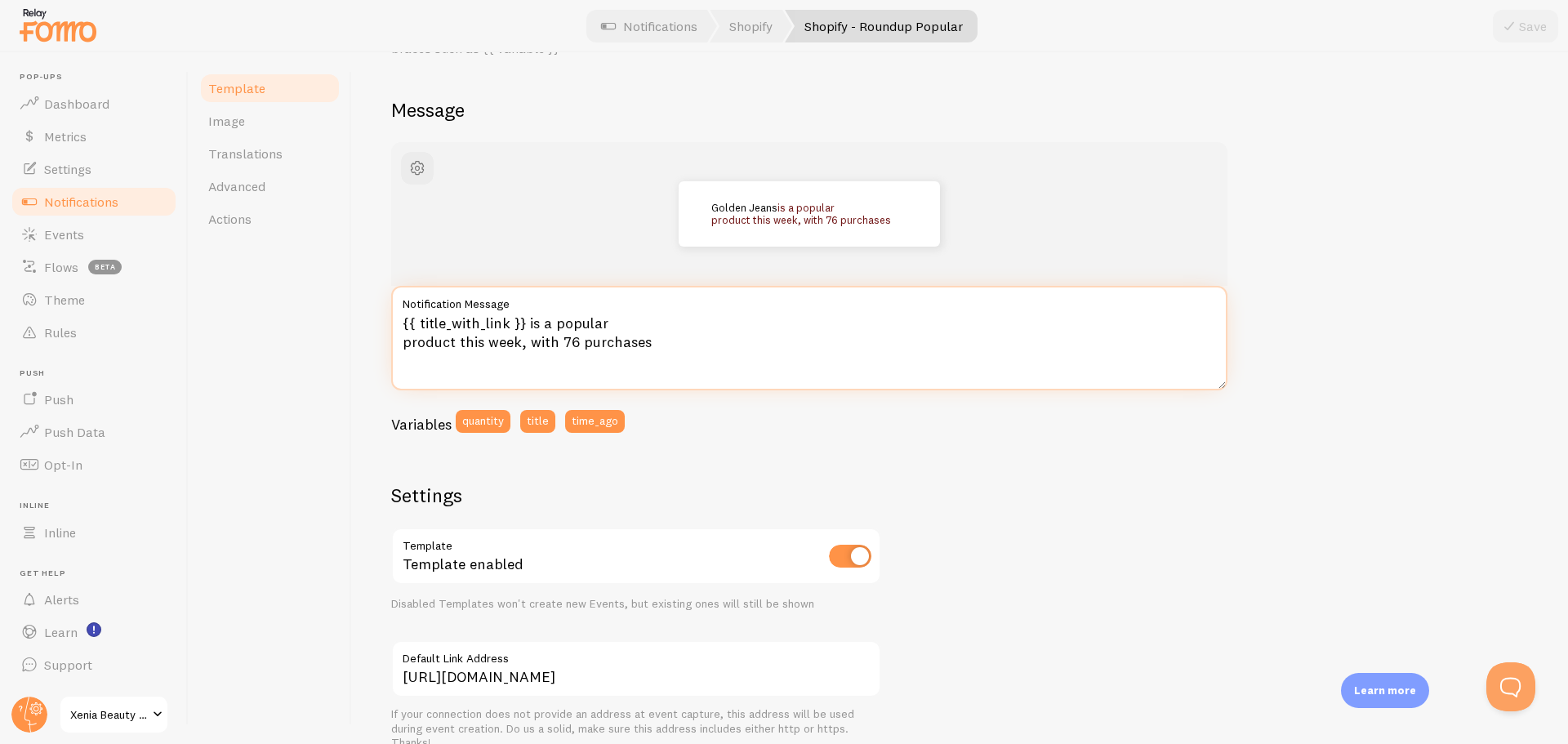
drag, startPoint x: 696, startPoint y: 344, endPoint x: 405, endPoint y: 325, distance: 291.6
click at [405, 325] on textarea "{{ title_with_link }} is a popular product this week, with 76 purchases" at bounding box center [809, 338] width 836 height 105
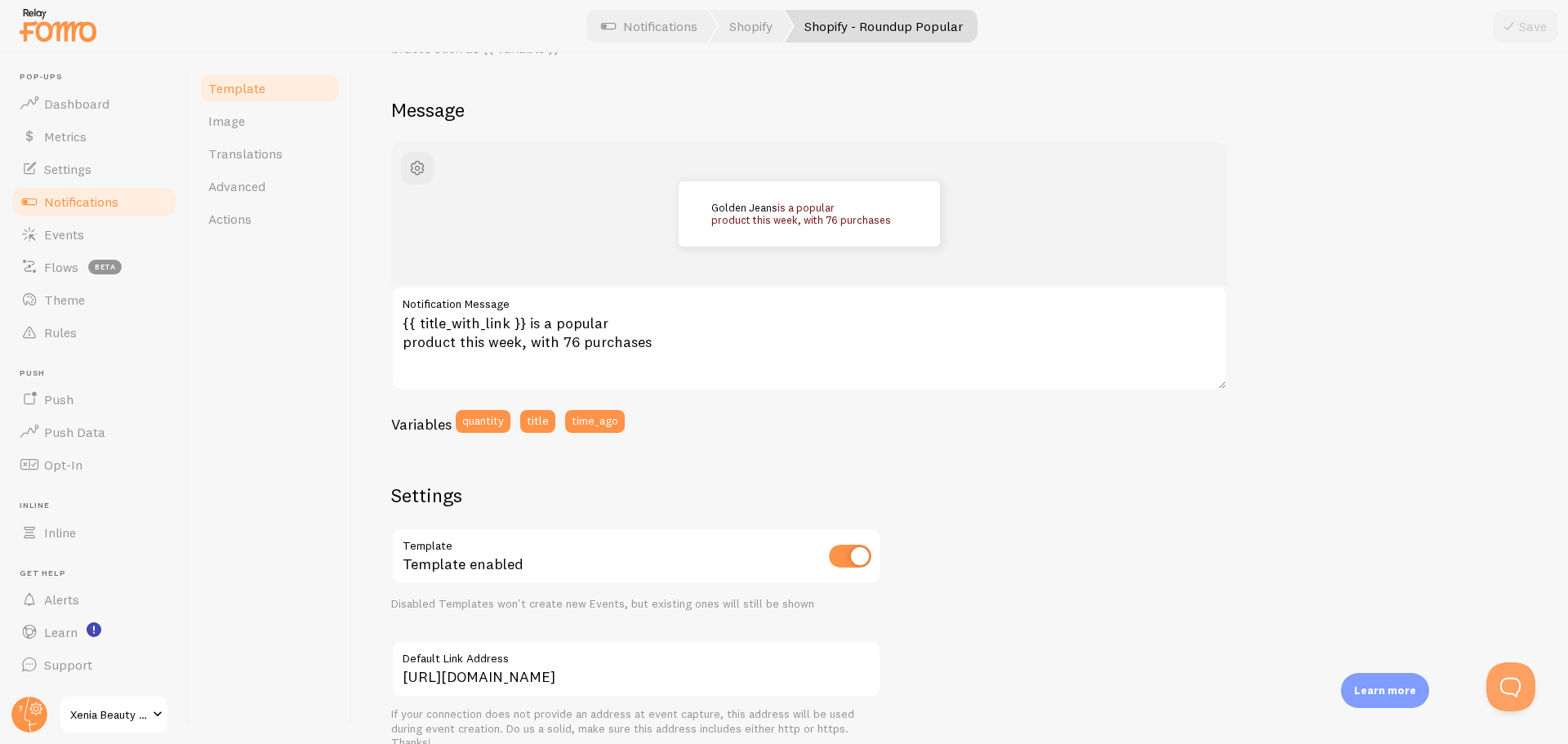
click at [81, 203] on span "Notifications" at bounding box center [81, 201] width 74 height 16
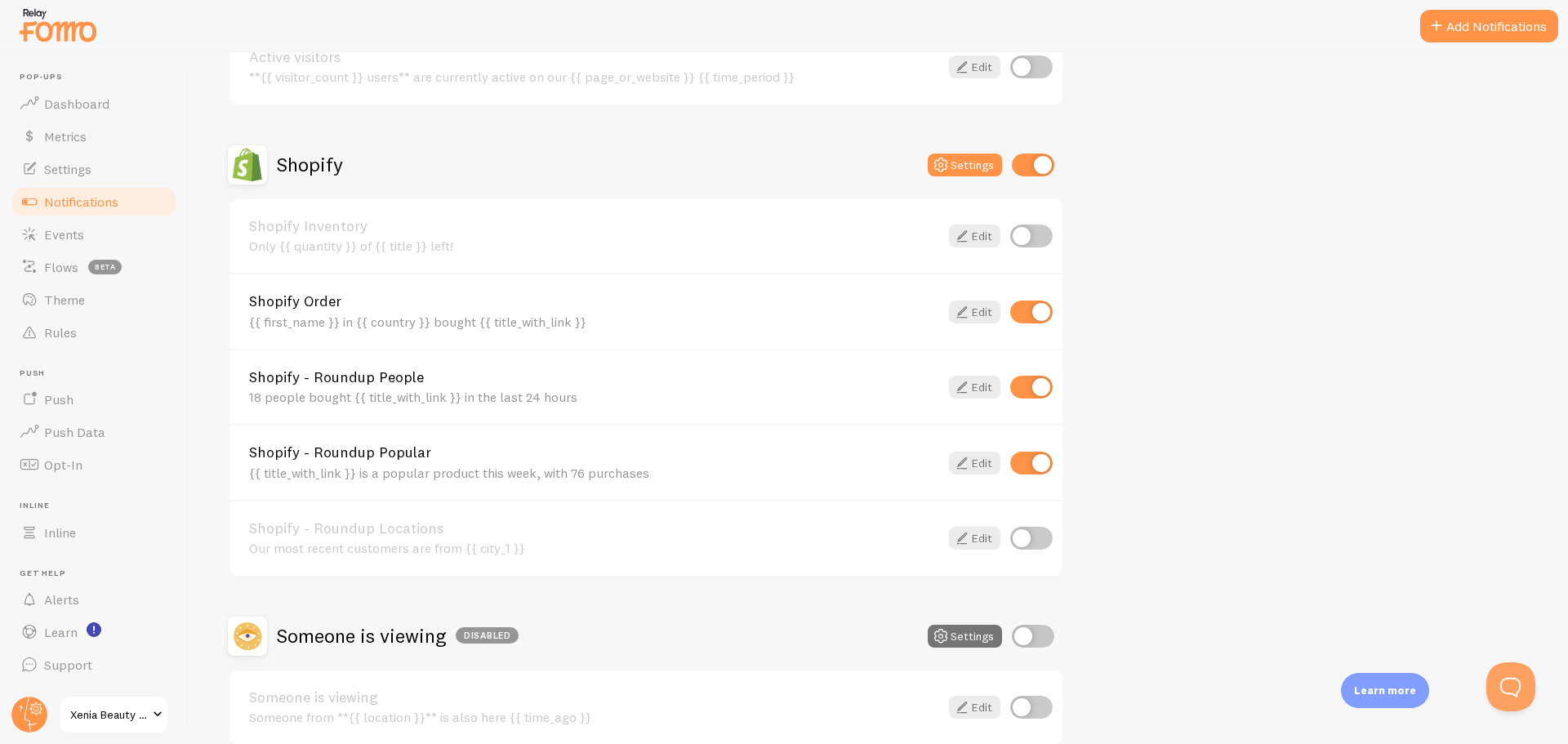
scroll to position [572, 0]
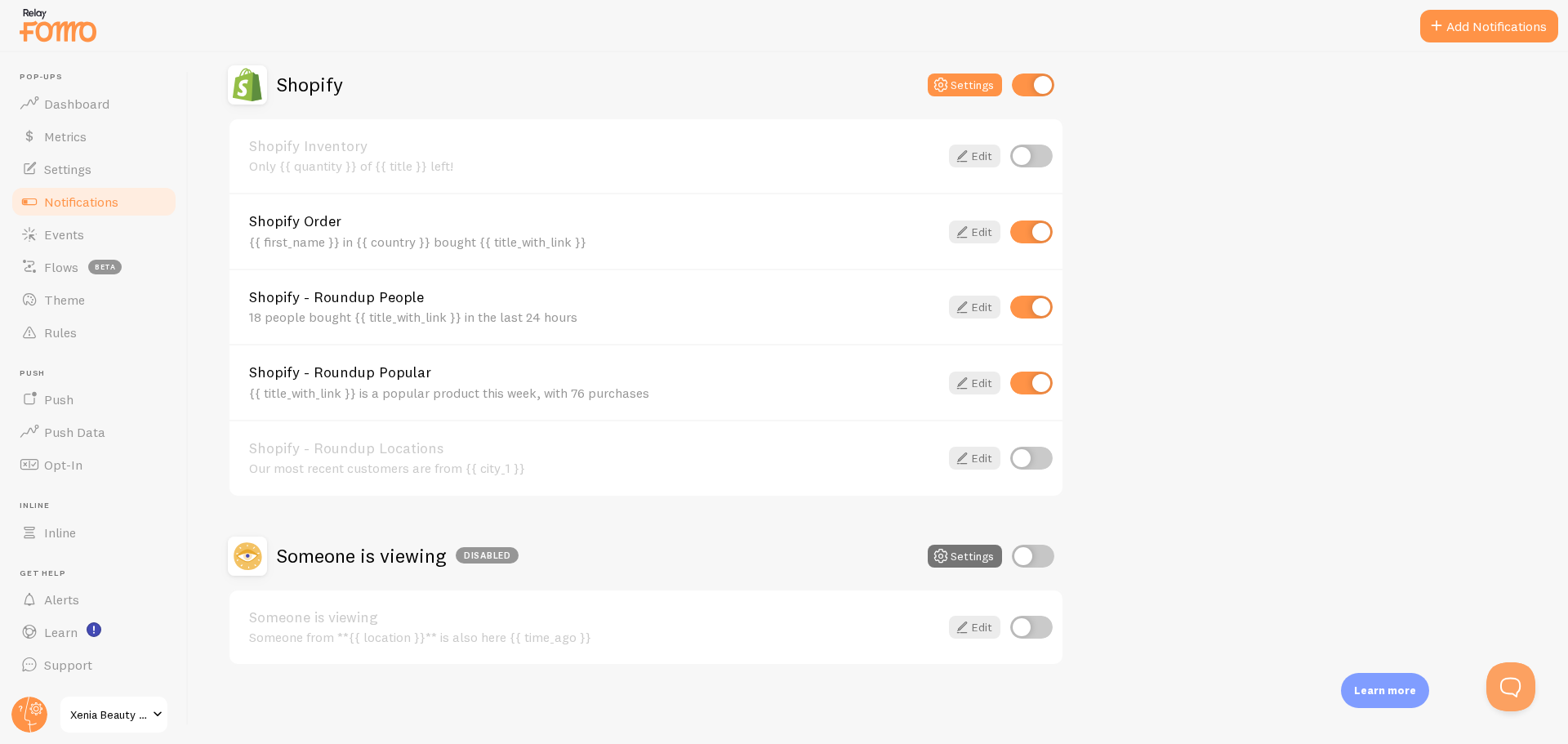
click at [972, 83] on button "Settings" at bounding box center [965, 84] width 74 height 23
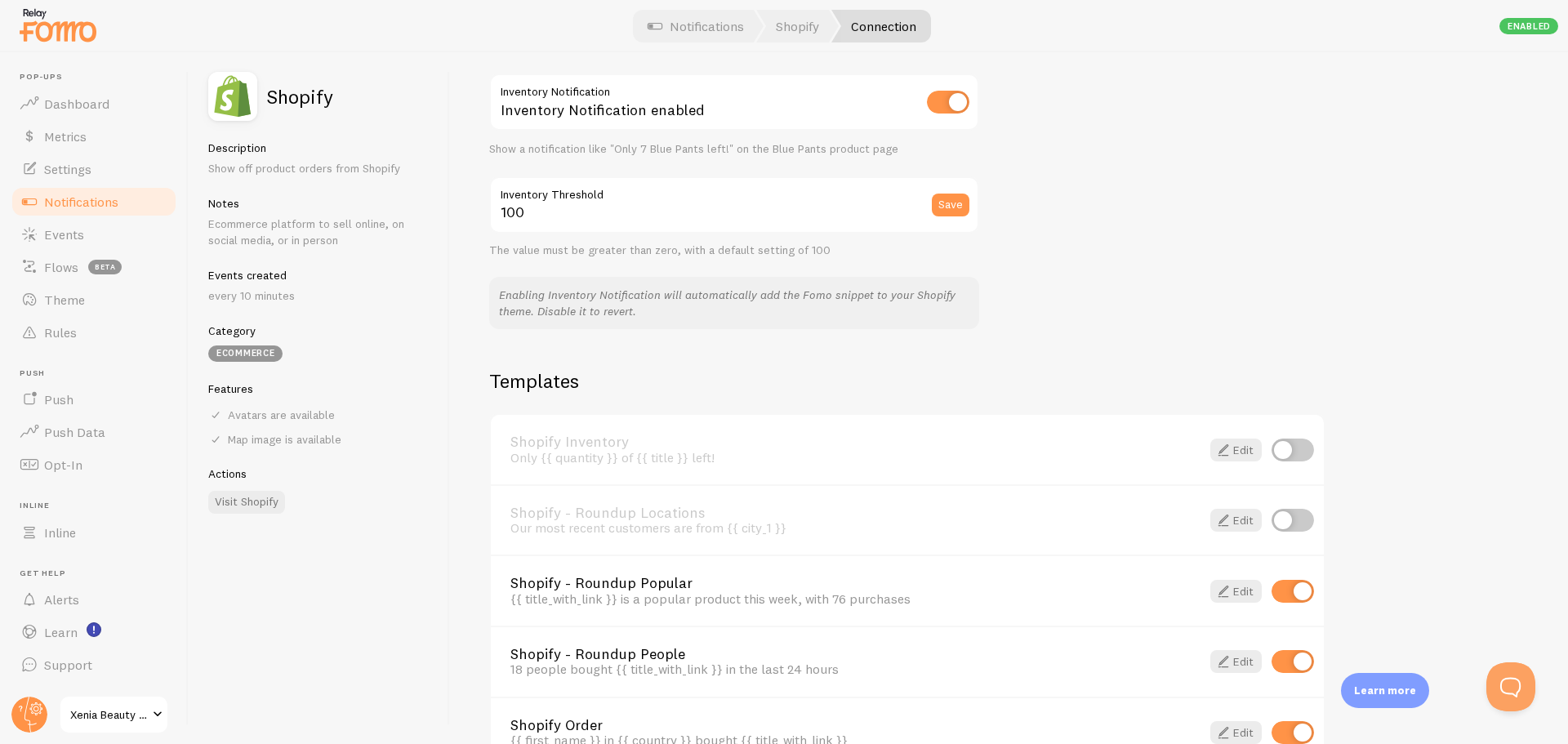
scroll to position [975, 0]
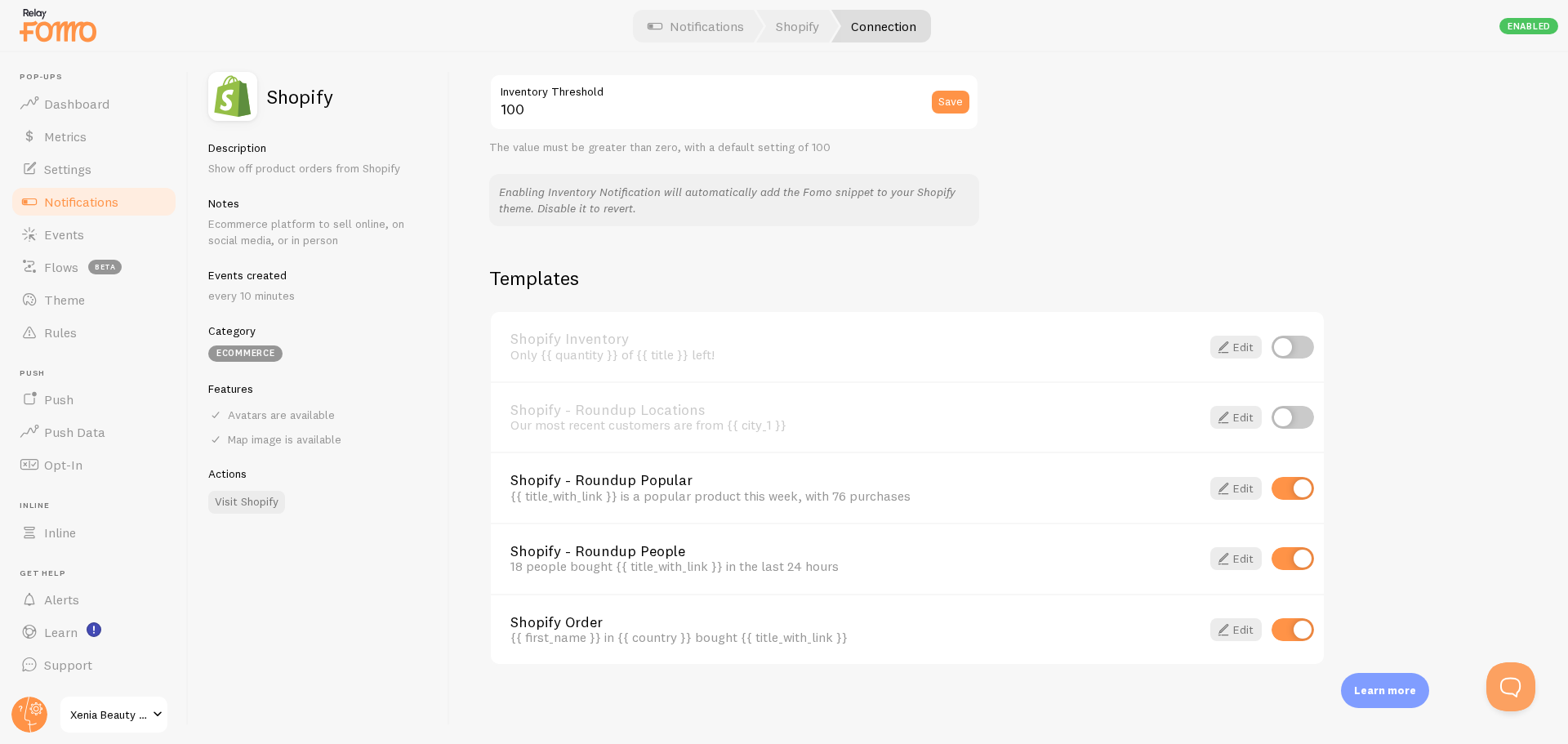
click at [76, 201] on span "Notifications" at bounding box center [81, 201] width 74 height 16
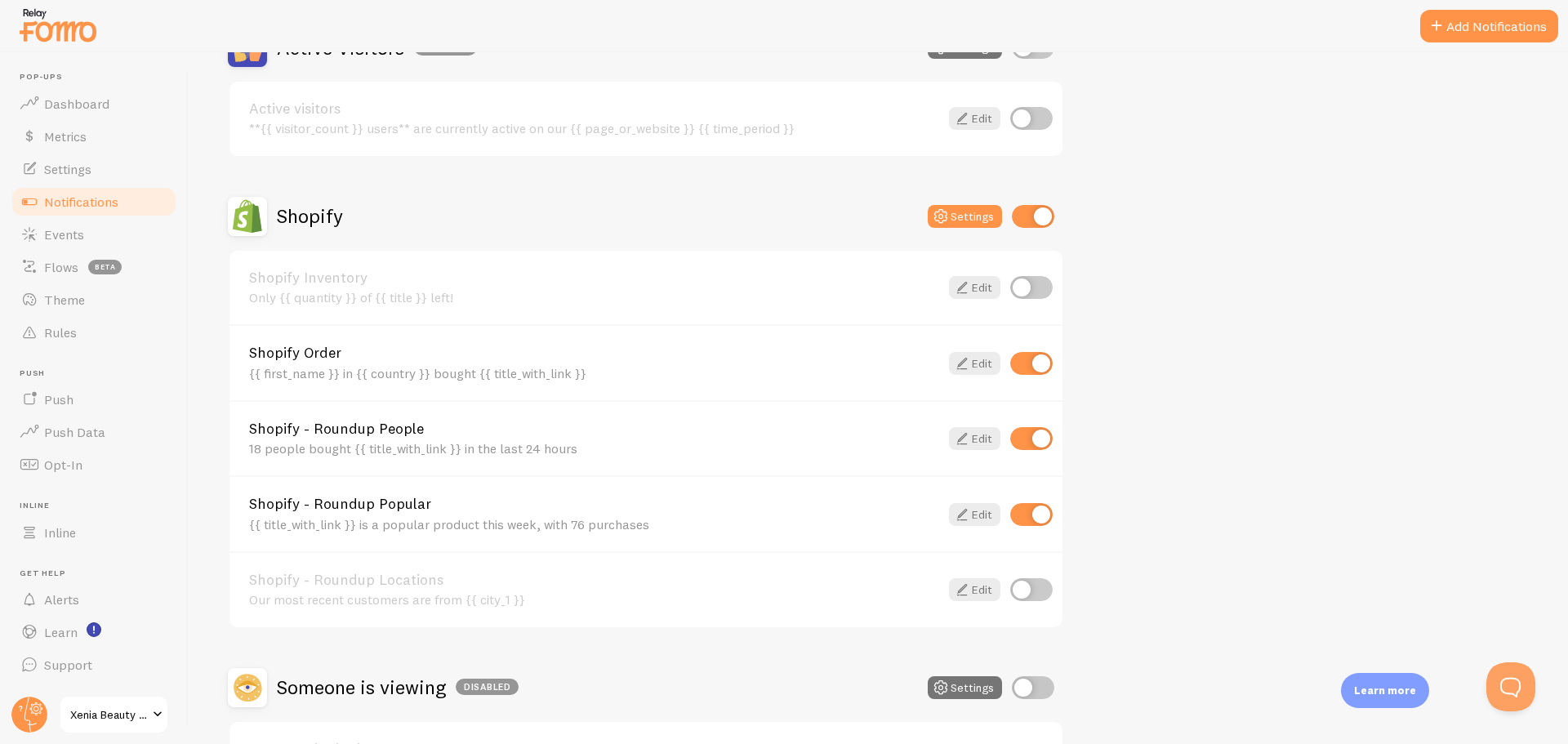
scroll to position [544, 0]
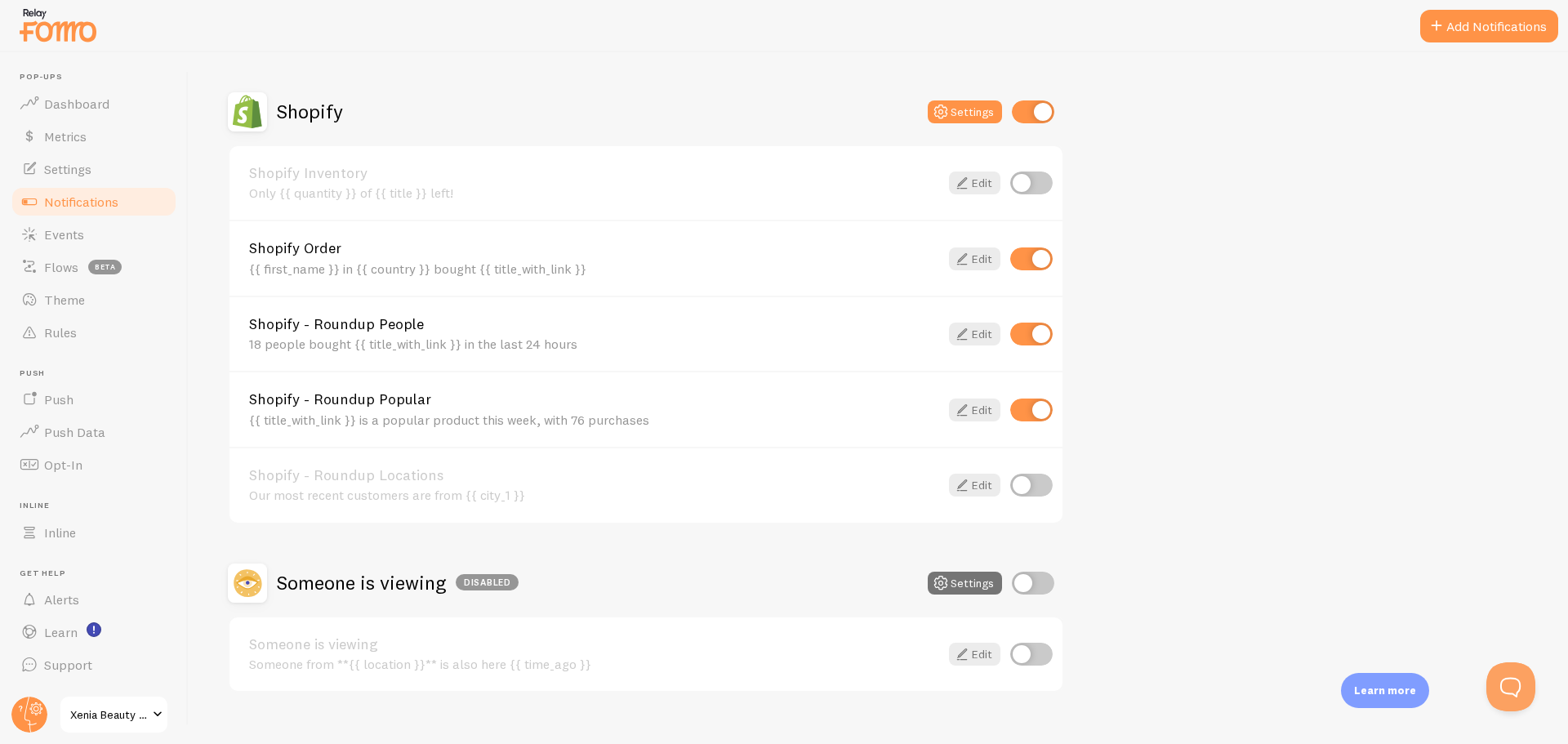
click at [487, 193] on div "Only {{ quantity }} of {{ title }} left!" at bounding box center [594, 193] width 690 height 15
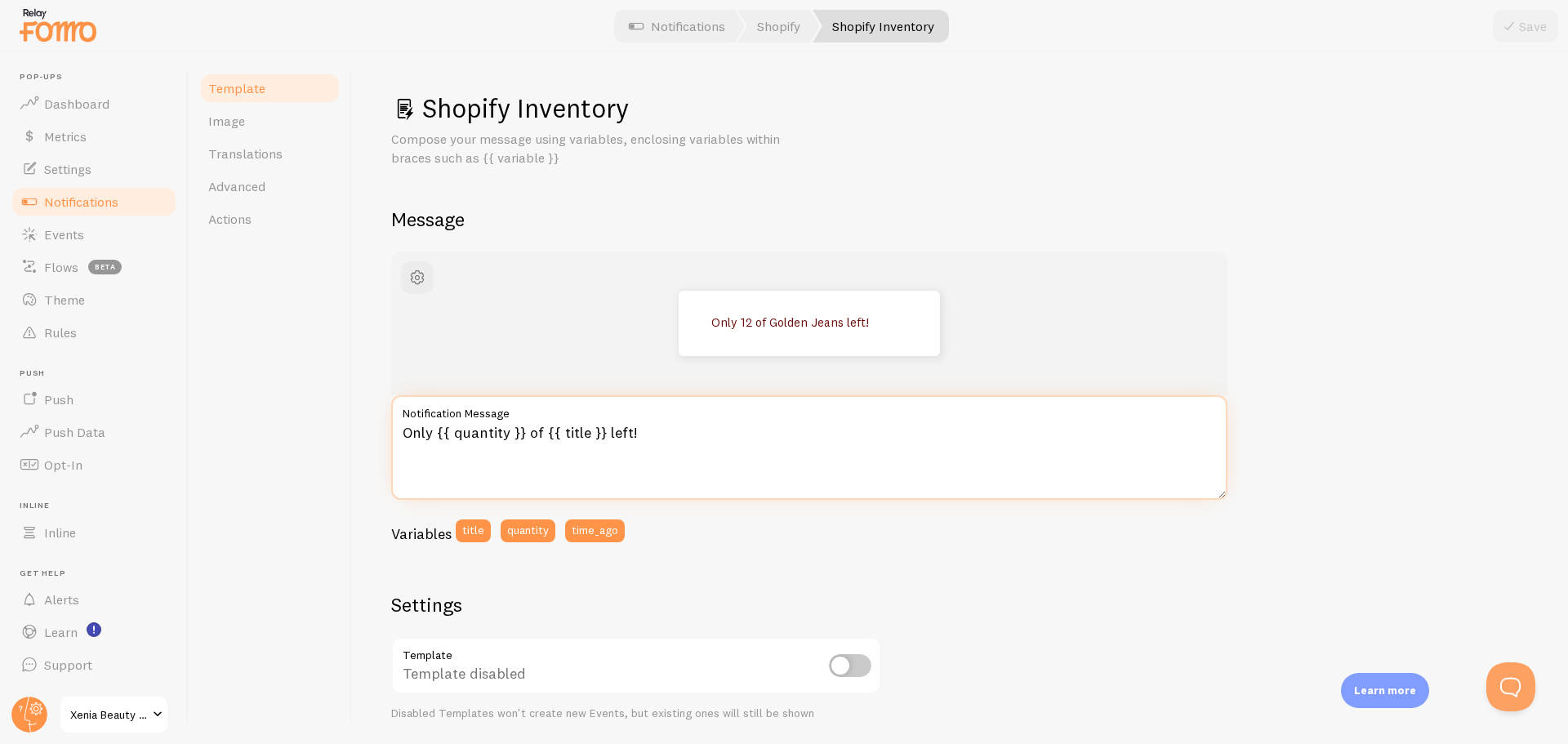
click at [665, 433] on textarea "Only {{ quantity }} of {{ title }} left!" at bounding box center [809, 448] width 836 height 105
paste textarea "{{ title_with_link }} is a popular product this week, with 76 purchases"
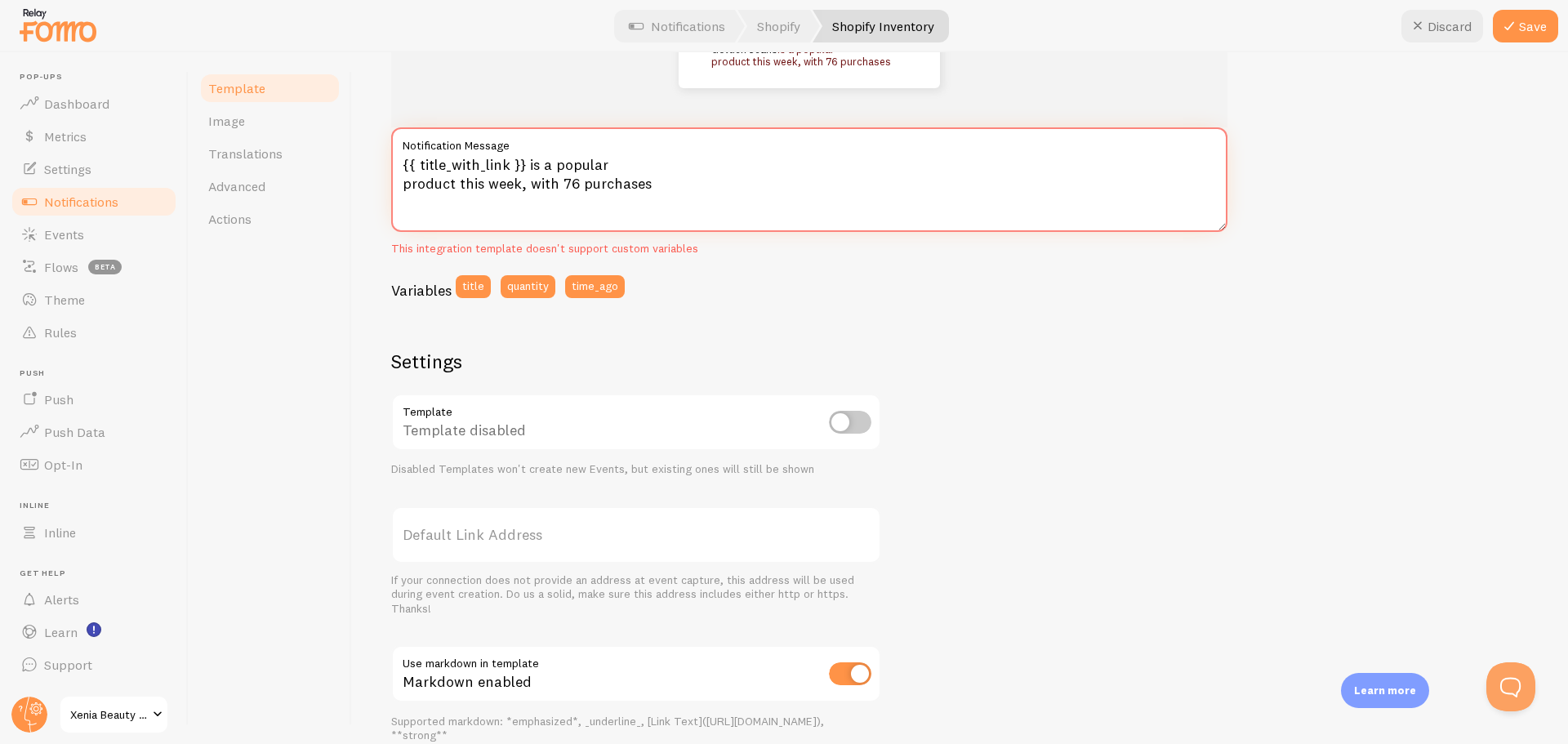
scroll to position [218, 0]
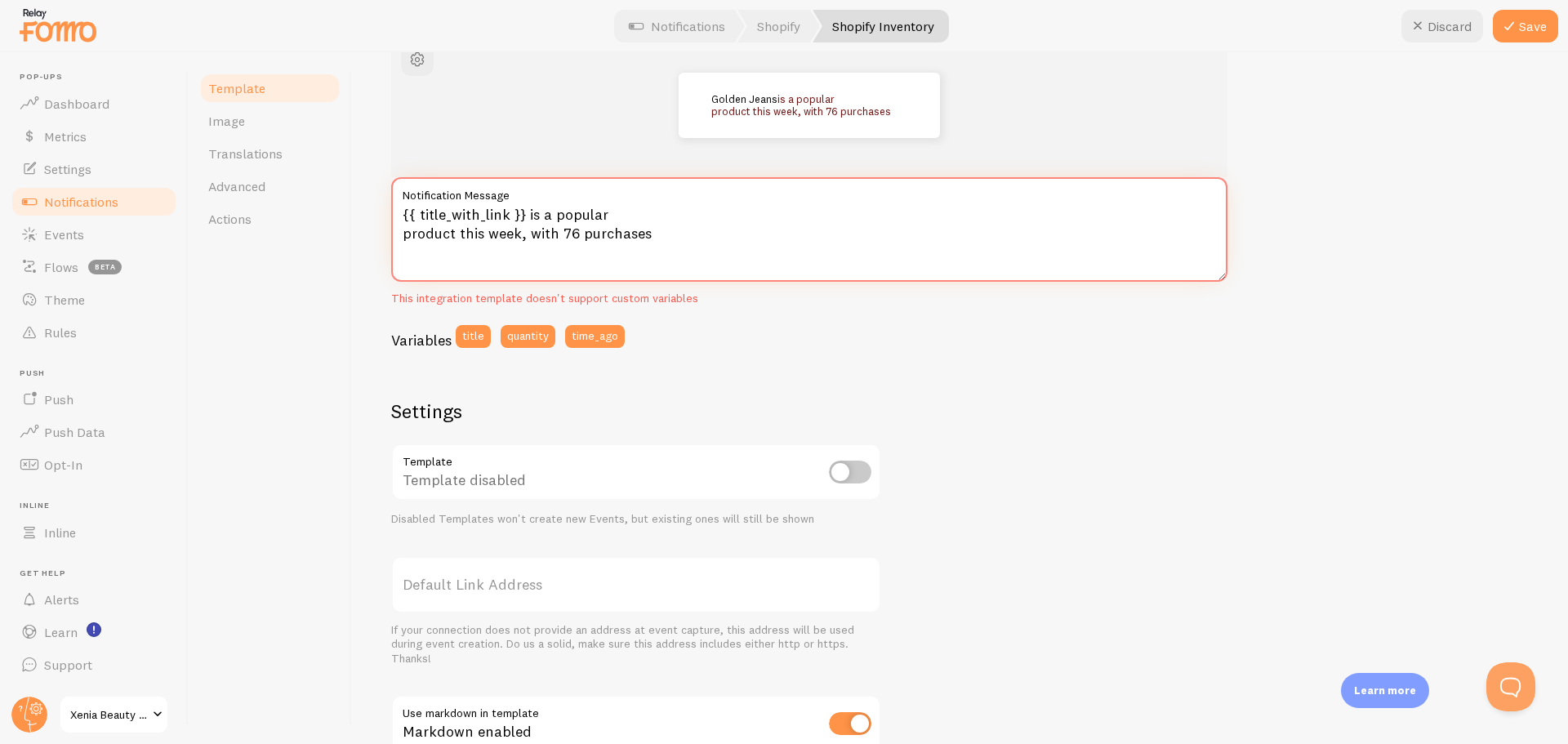
type textarea "{{ title_with_link }} is a popular product this week, with 76 purchases"
click at [569, 579] on label "Default Link Address" at bounding box center [636, 585] width 490 height 57
click at [569, 579] on input "Default Link Address" at bounding box center [636, 585] width 490 height 57
paste input "[URL][DOMAIN_NAME]"
type input "[URL][DOMAIN_NAME]"
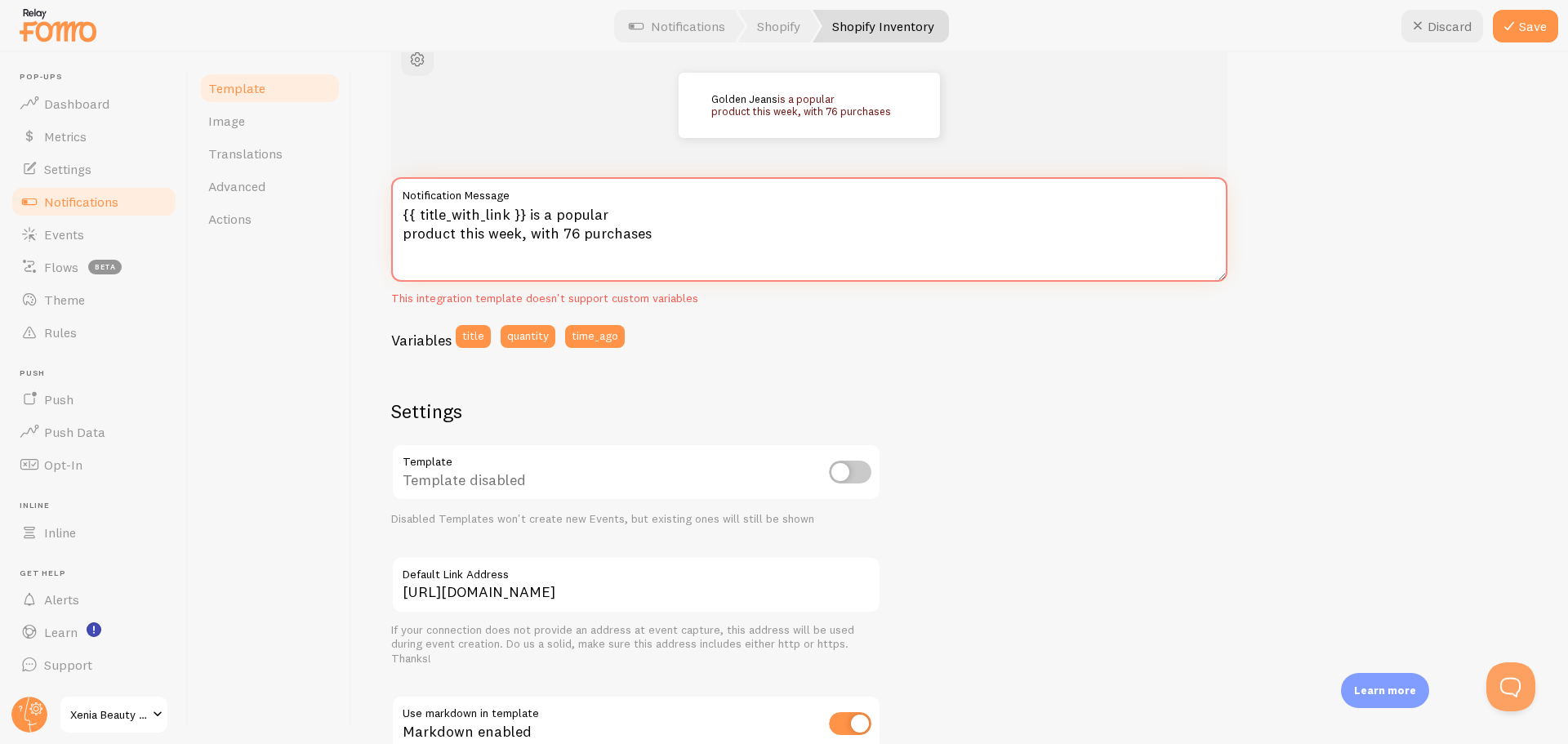
click at [577, 233] on textarea "{{ title_with_link }} is a popular product this week, with 76 purchases" at bounding box center [809, 230] width 836 height 105
type textarea "{{ title_with_link }} is a popular product this week, with 32 purchases"
click at [1522, 33] on button "Save" at bounding box center [1526, 26] width 65 height 33
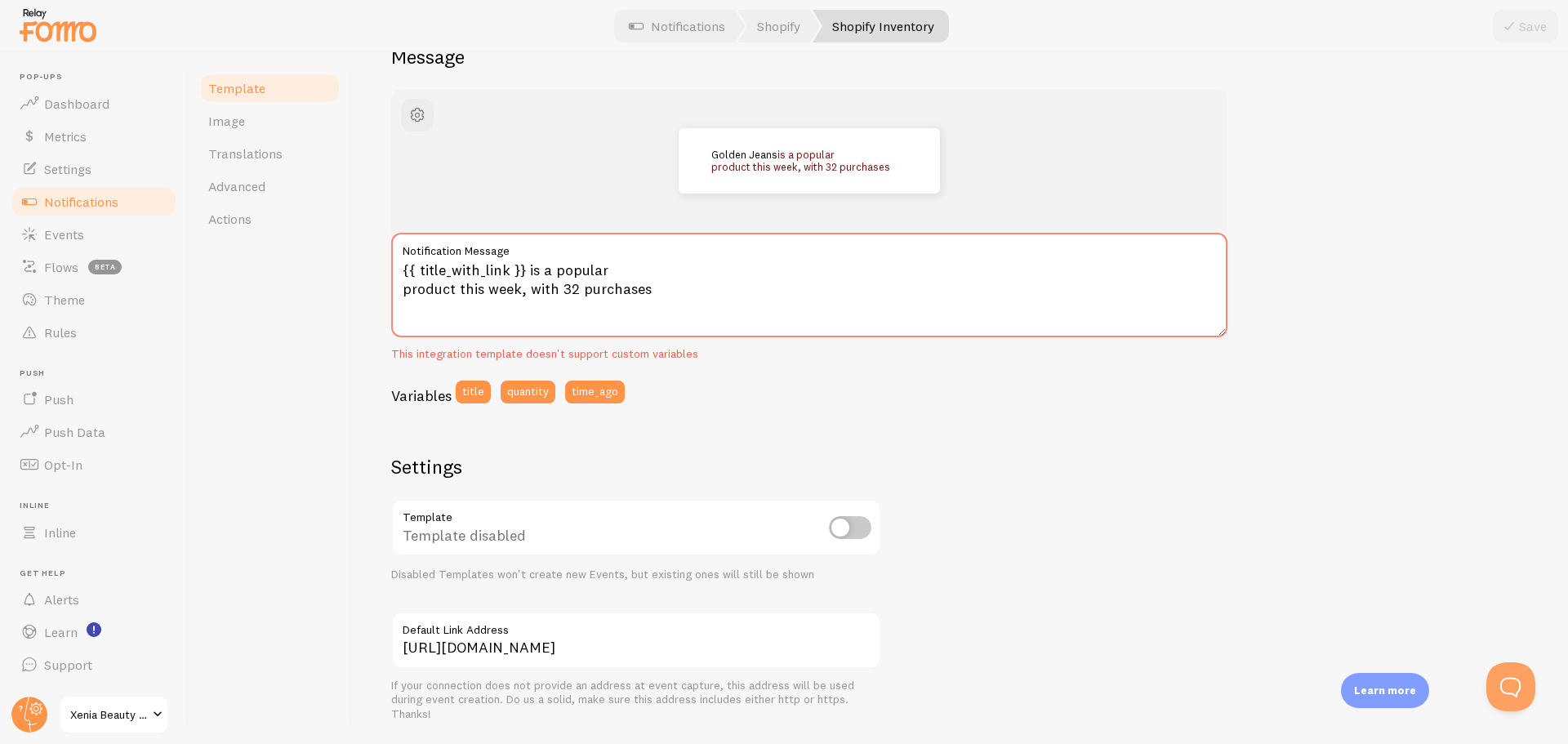
scroll to position [327, 0]
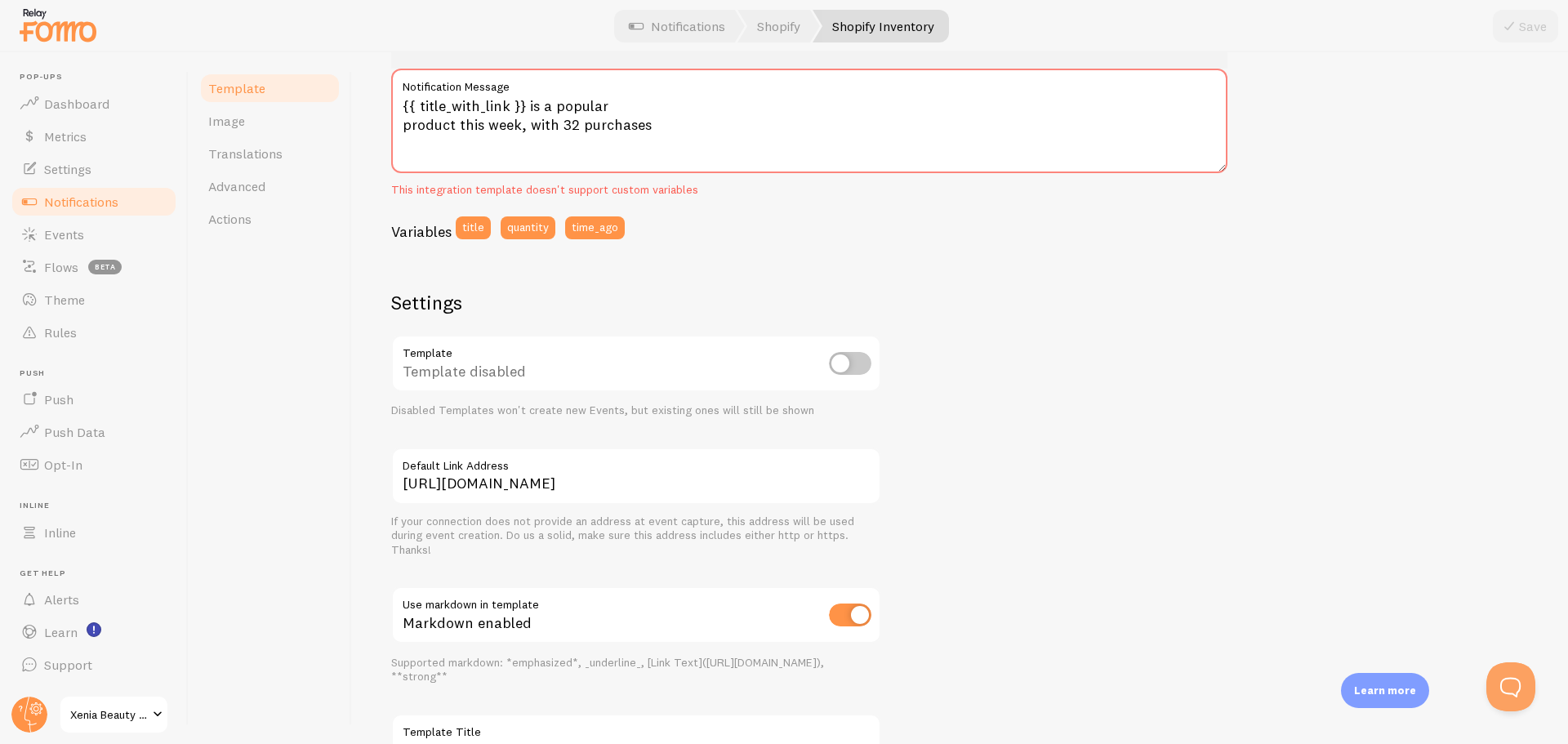
click at [843, 360] on input "checkbox" at bounding box center [850, 363] width 42 height 23
checkbox input "true"
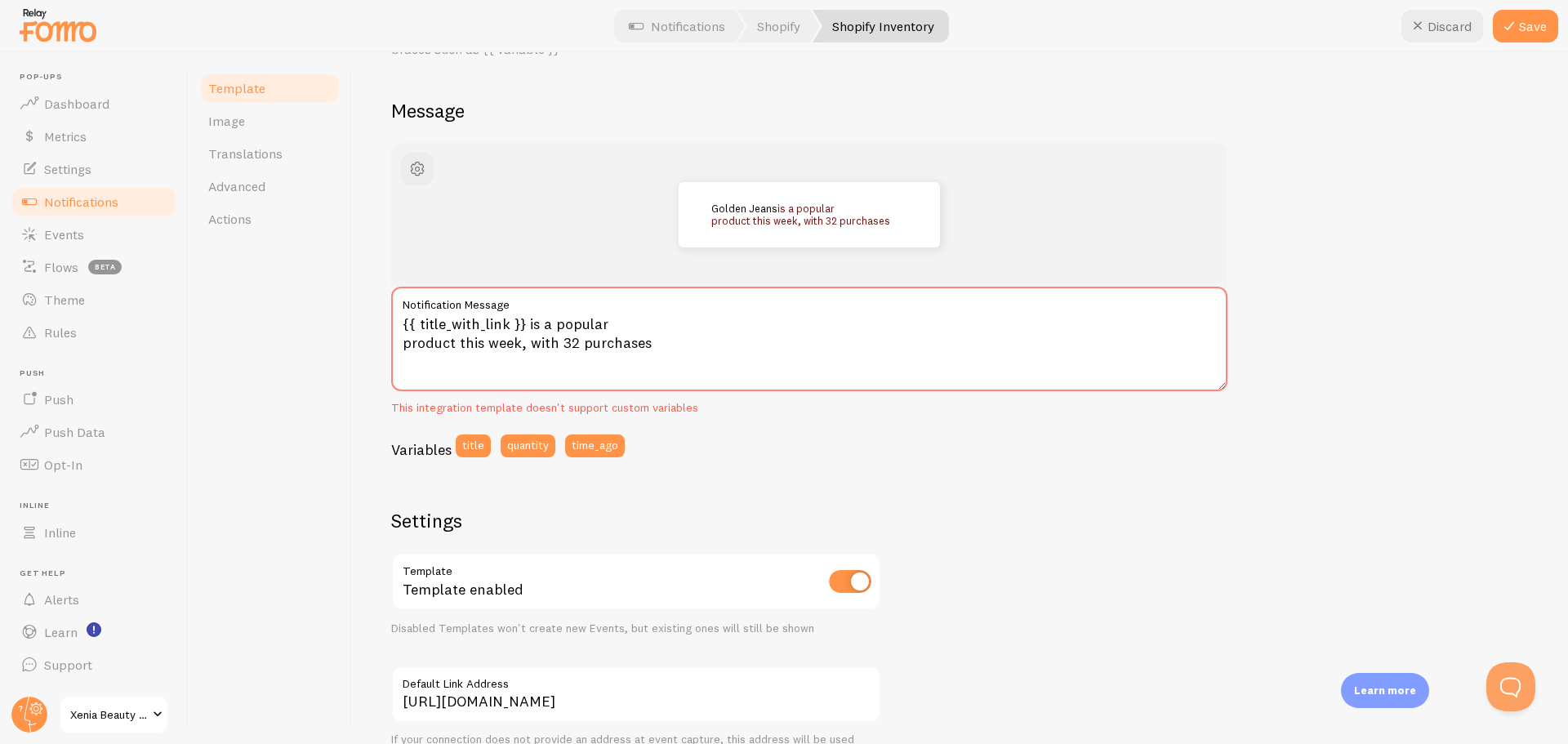
click at [1515, 22] on icon at bounding box center [1510, 26] width 20 height 20
